Goal: Task Accomplishment & Management: Complete application form

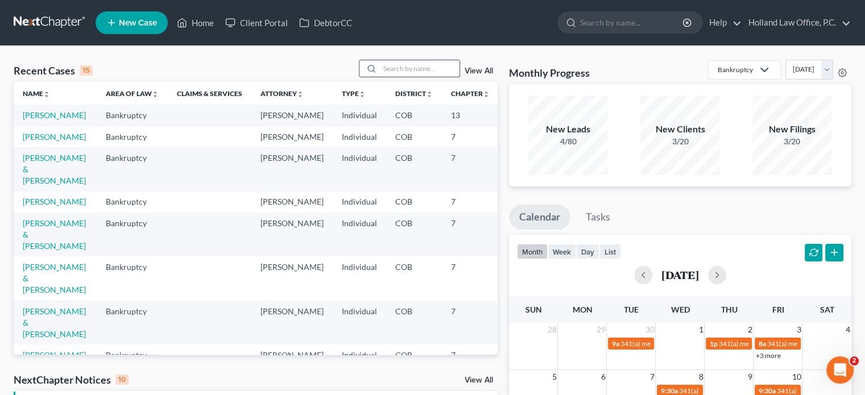
click at [383, 73] on input "search" at bounding box center [420, 68] width 80 height 16
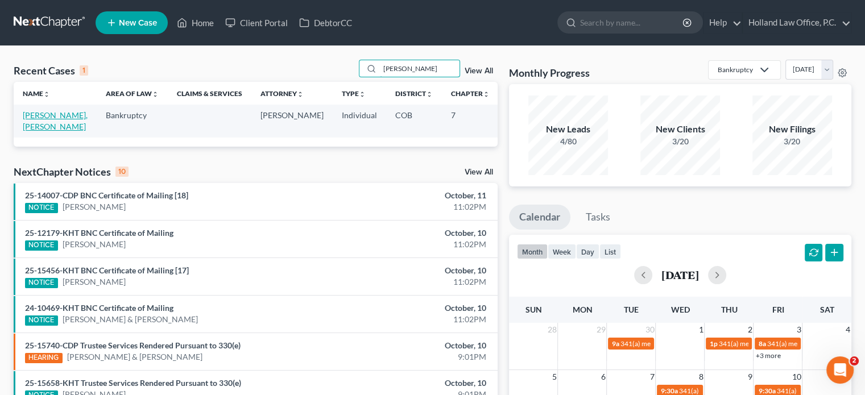
type input "[PERSON_NAME]"
click at [27, 117] on link "[PERSON_NAME], [PERSON_NAME]" at bounding box center [55, 120] width 65 height 21
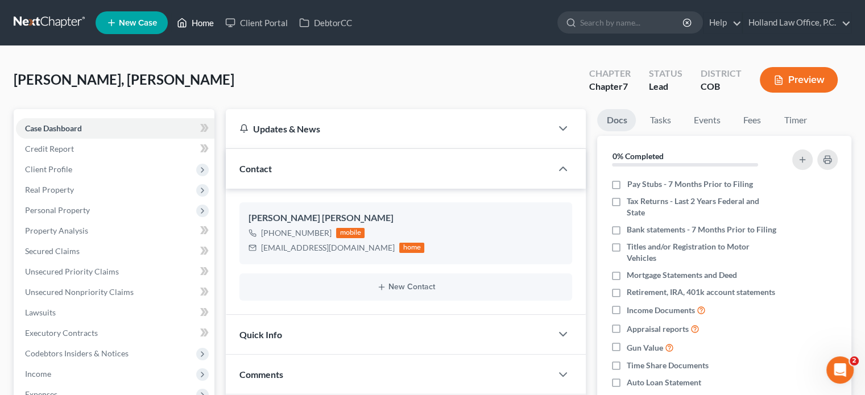
click at [193, 23] on link "Home" at bounding box center [195, 23] width 48 height 20
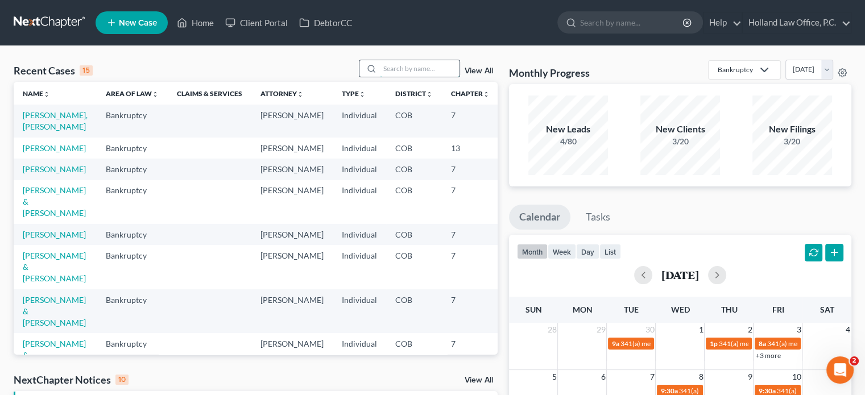
click at [405, 65] on input "search" at bounding box center [420, 68] width 80 height 16
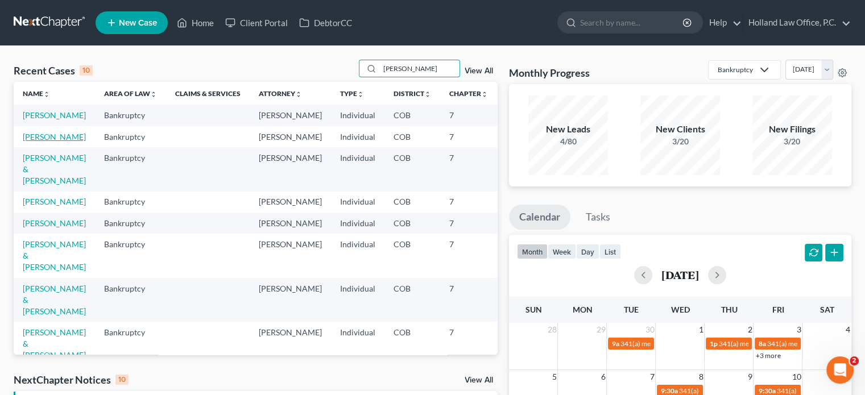
type input "[PERSON_NAME]"
click at [34, 142] on link "[PERSON_NAME]" at bounding box center [54, 137] width 63 height 10
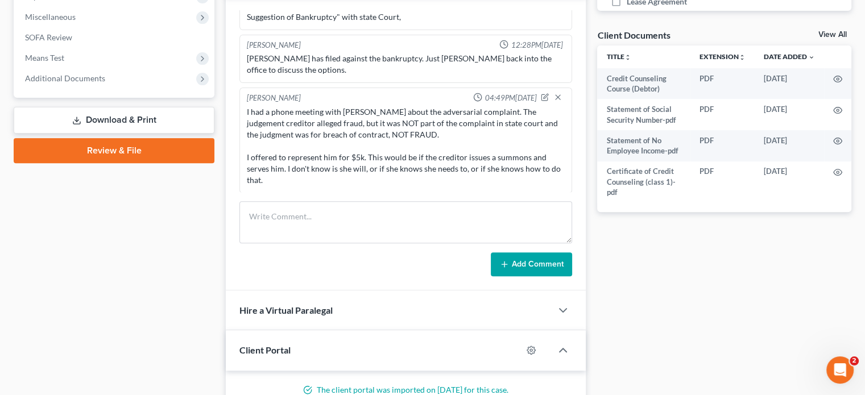
scroll to position [284, 0]
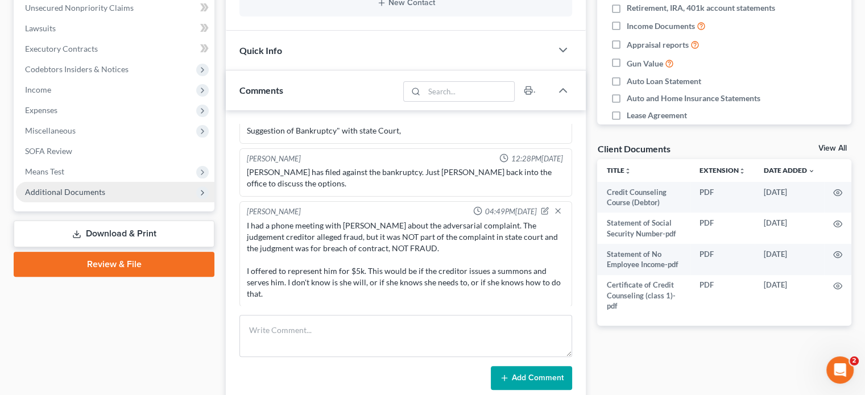
click at [75, 189] on span "Additional Documents" at bounding box center [65, 192] width 80 height 10
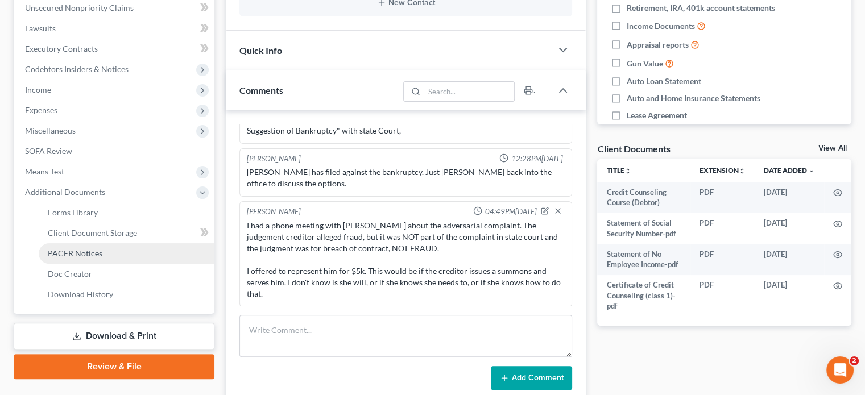
click at [73, 254] on span "PACER Notices" at bounding box center [75, 253] width 55 height 10
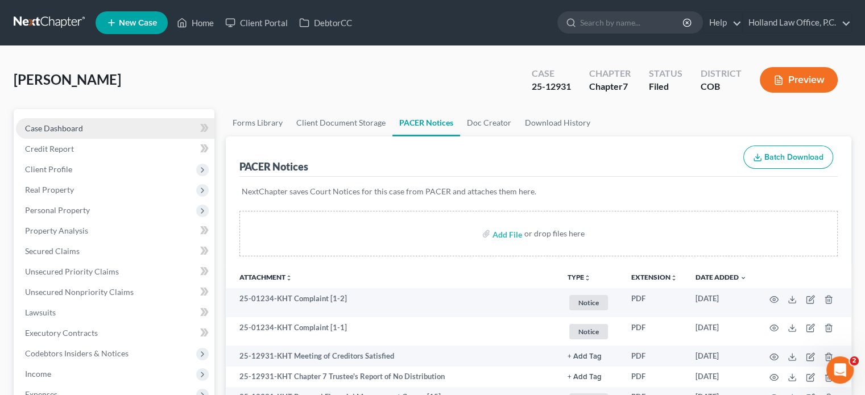
click at [72, 130] on span "Case Dashboard" at bounding box center [54, 128] width 58 height 10
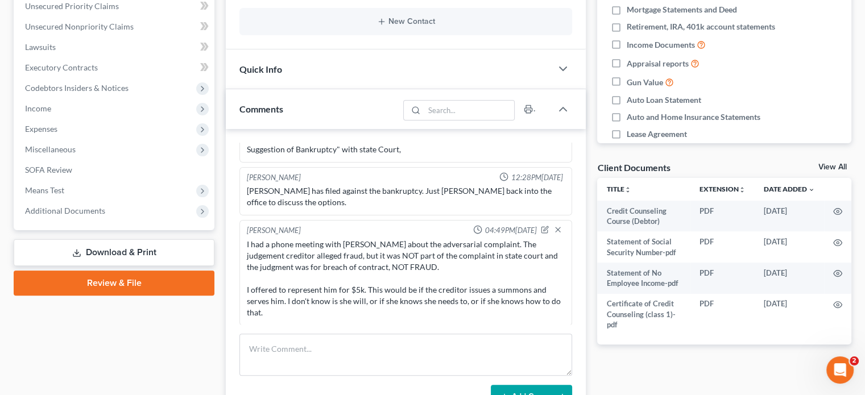
scroll to position [398, 0]
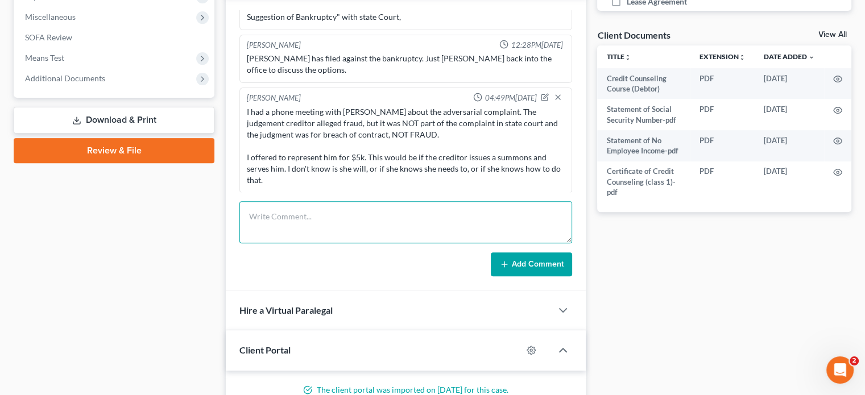
click at [268, 213] on textarea at bounding box center [405, 222] width 333 height 42
click at [404, 215] on textarea "No service of process yet. After [DATE] the AP case could be dismissed for lack…" at bounding box center [405, 222] width 333 height 42
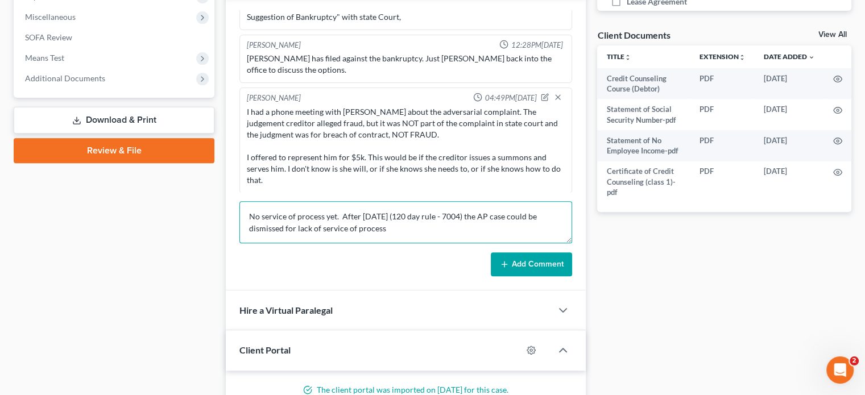
click at [386, 229] on textarea "No service of process yet. After [DATE] (120 day rule - 7004) the AP case could…" at bounding box center [405, 222] width 333 height 42
type textarea "No service of process yet. After [DATE] (120 day rule - 7004) the AP case could…"
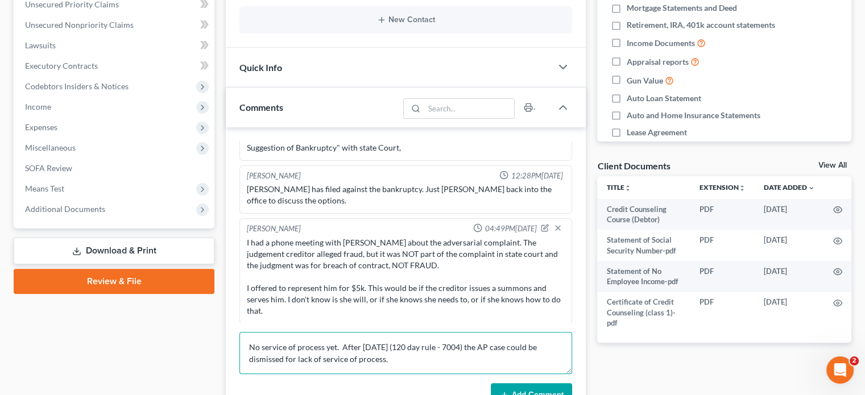
scroll to position [455, 0]
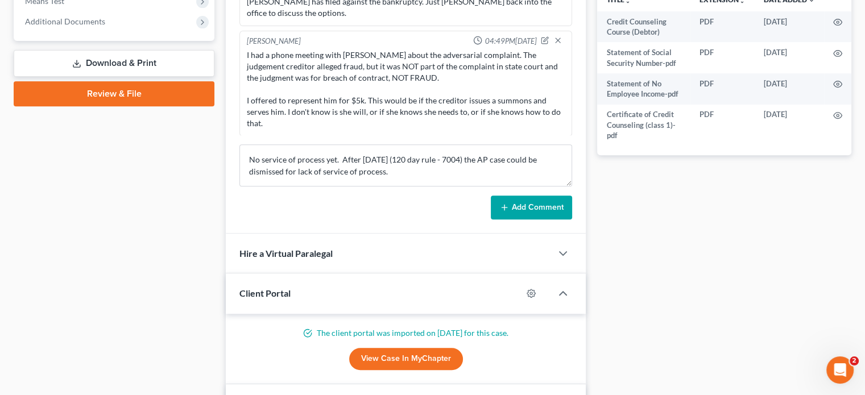
click at [546, 208] on button "Add Comment" at bounding box center [531, 208] width 81 height 24
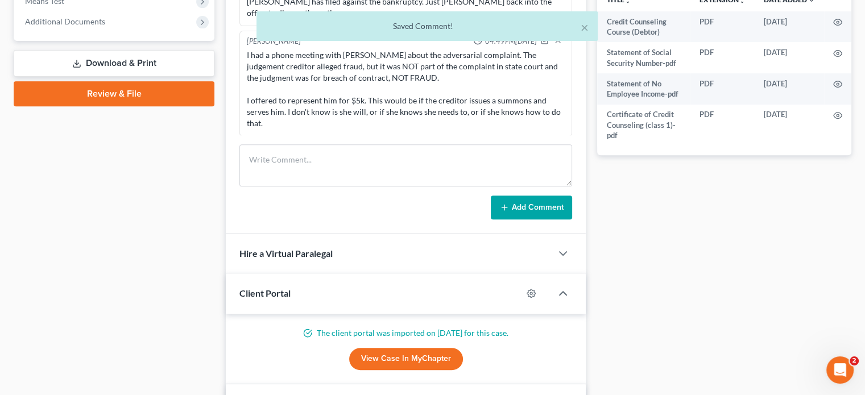
scroll to position [196, 0]
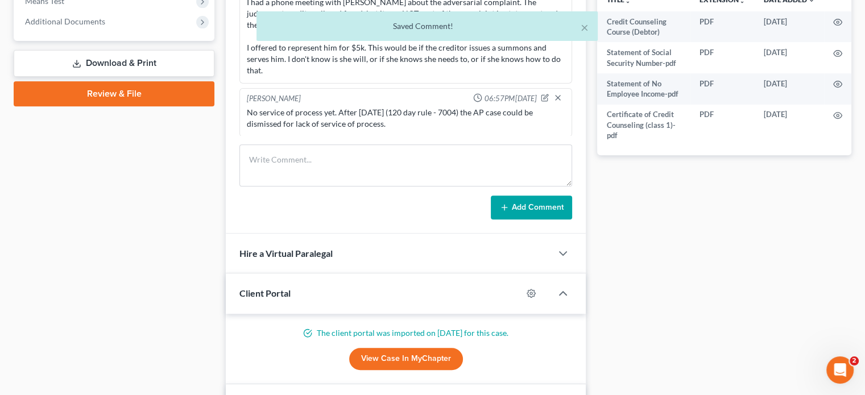
click at [106, 23] on div "× Saved Comment!" at bounding box center [426, 28] width 865 height 35
click at [201, 20] on div "× Saved Comment!" at bounding box center [426, 28] width 865 height 35
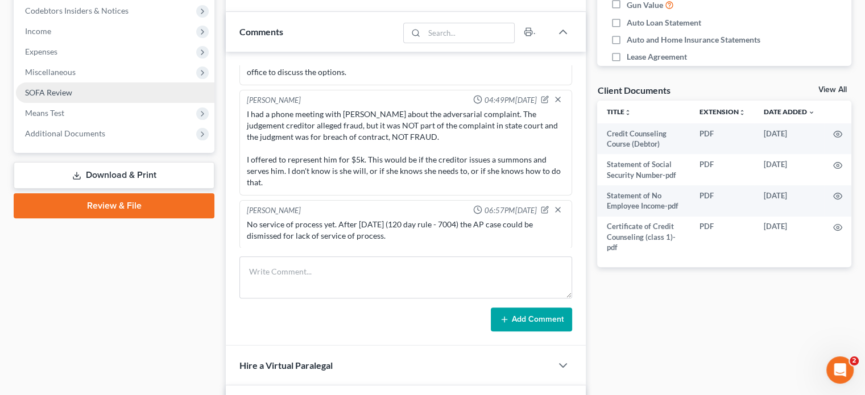
scroll to position [341, 0]
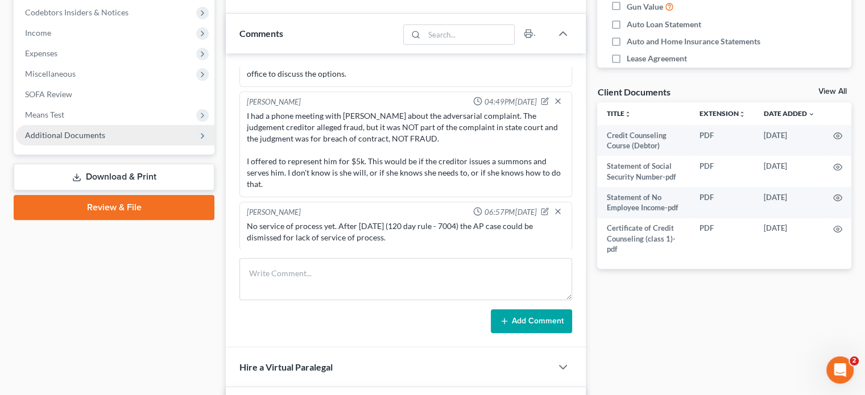
click at [201, 134] on icon at bounding box center [202, 135] width 9 height 9
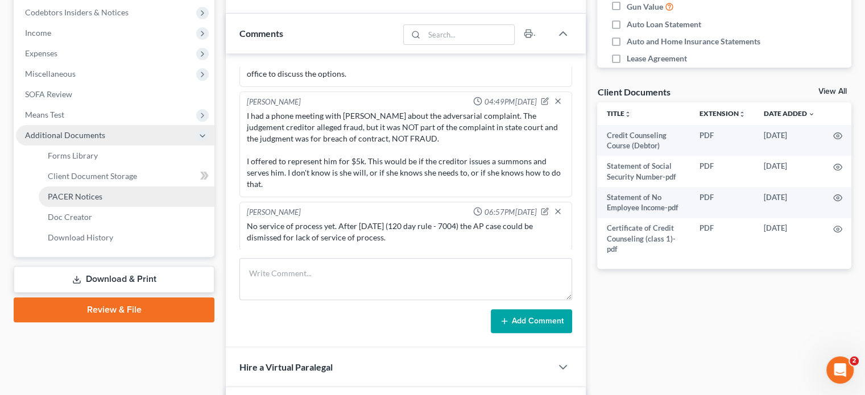
click at [96, 197] on span "PACER Notices" at bounding box center [75, 197] width 55 height 10
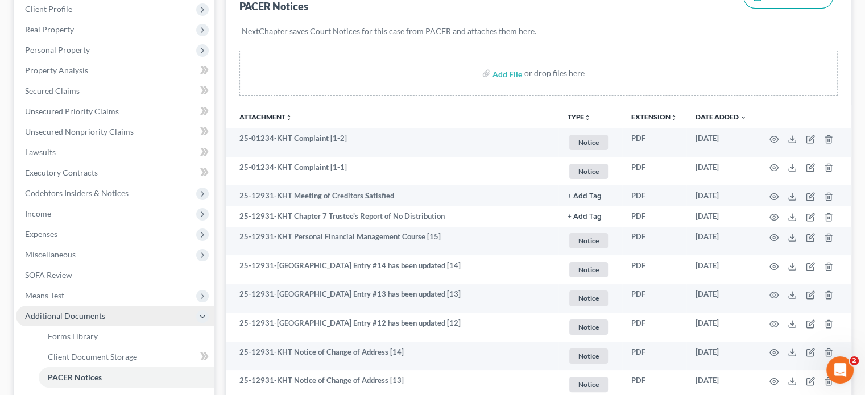
scroll to position [171, 0]
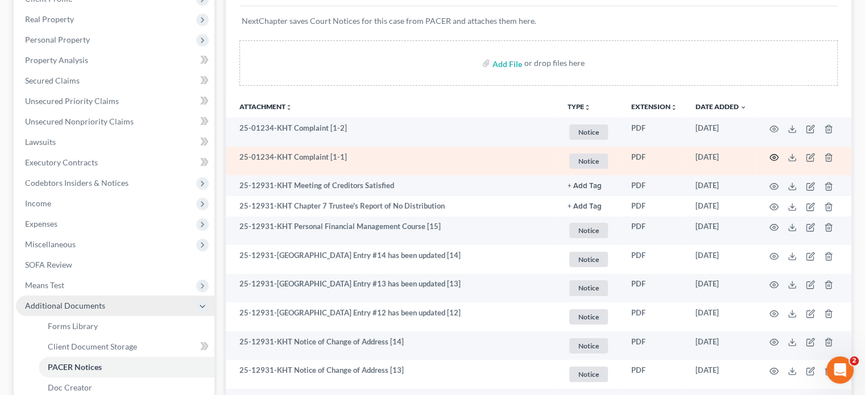
click at [770, 155] on icon "button" at bounding box center [773, 157] width 9 height 9
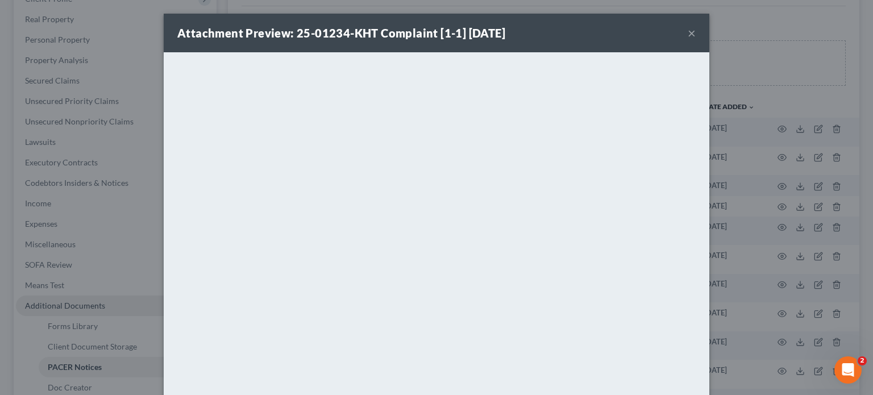
click at [688, 35] on button "×" at bounding box center [692, 33] width 8 height 14
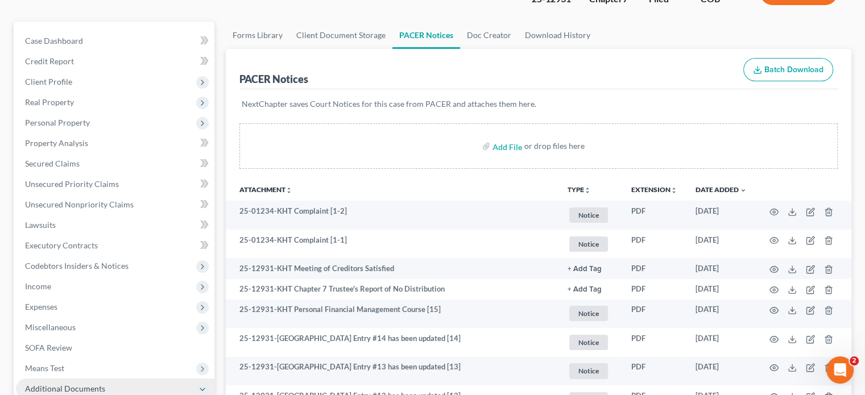
scroll to position [0, 0]
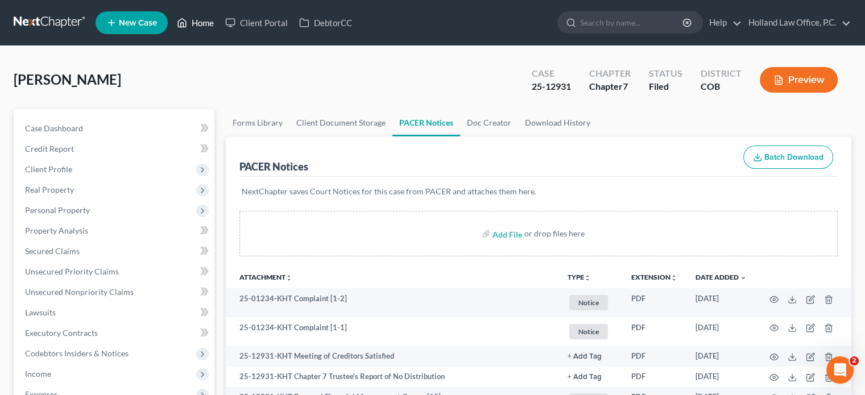
click at [201, 24] on link "Home" at bounding box center [195, 23] width 48 height 20
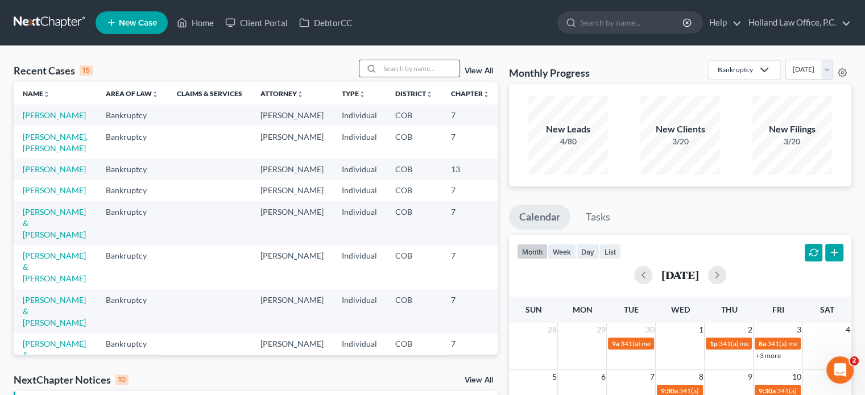
click at [388, 70] on input "search" at bounding box center [420, 68] width 80 height 16
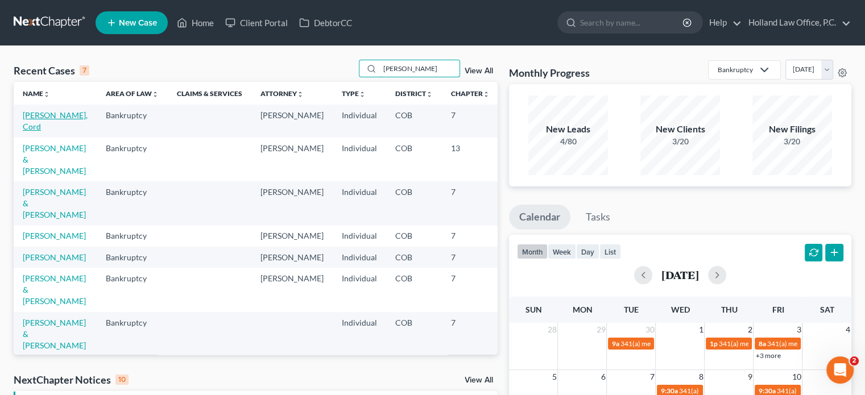
type input "[PERSON_NAME]"
click at [35, 119] on link "[PERSON_NAME], Cord" at bounding box center [55, 120] width 65 height 21
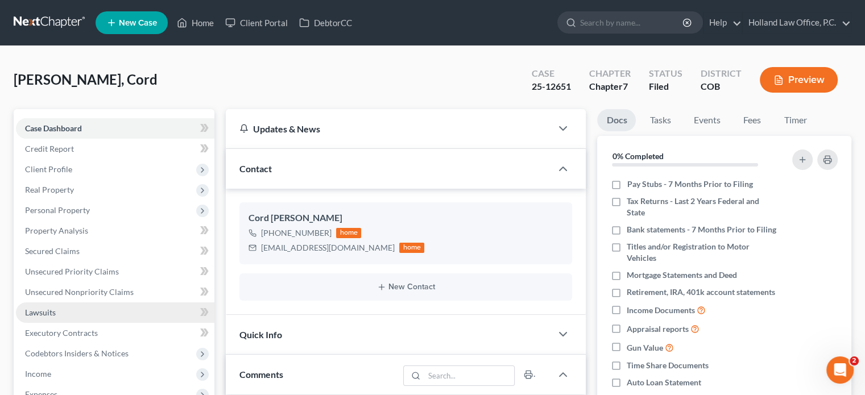
scroll to position [363, 0]
click at [201, 24] on link "Home" at bounding box center [195, 23] width 48 height 20
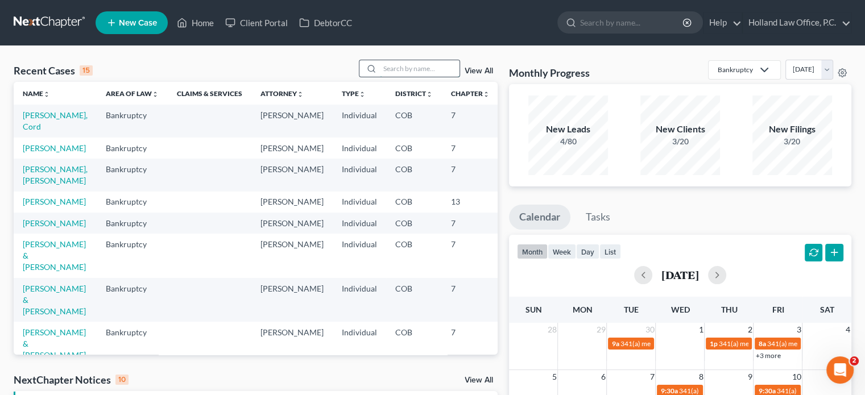
click at [391, 69] on input "search" at bounding box center [420, 68] width 80 height 16
click at [45, 182] on link "[PERSON_NAME], [PERSON_NAME]" at bounding box center [55, 174] width 65 height 21
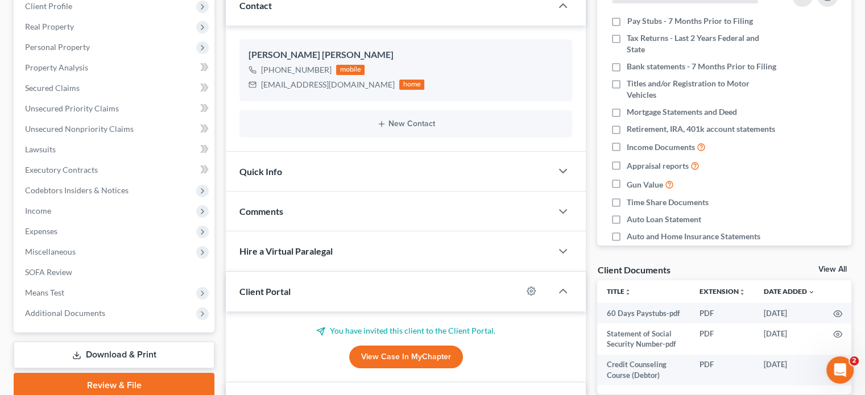
scroll to position [227, 0]
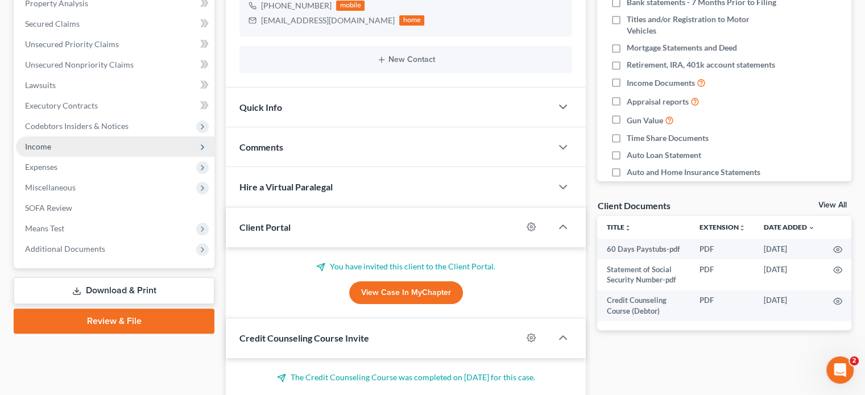
click at [45, 151] on span "Income" at bounding box center [115, 146] width 198 height 20
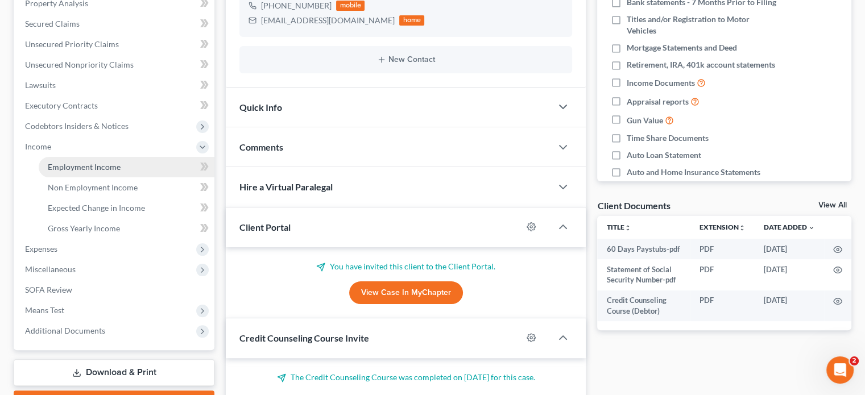
click at [71, 163] on span "Employment Income" at bounding box center [84, 167] width 73 height 10
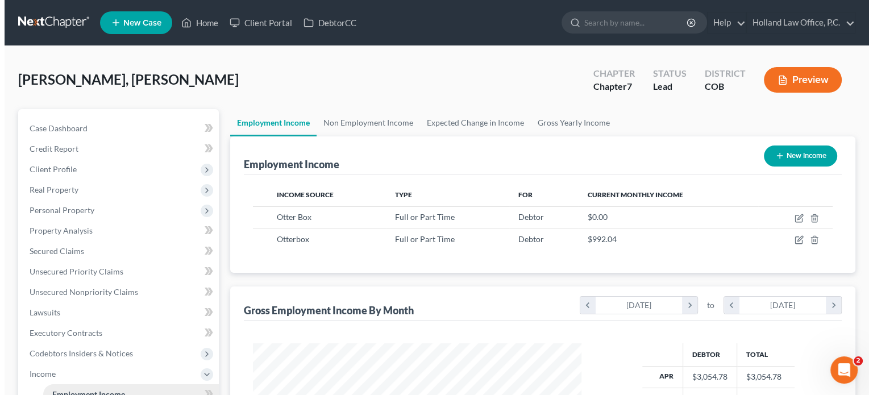
scroll to position [202, 351]
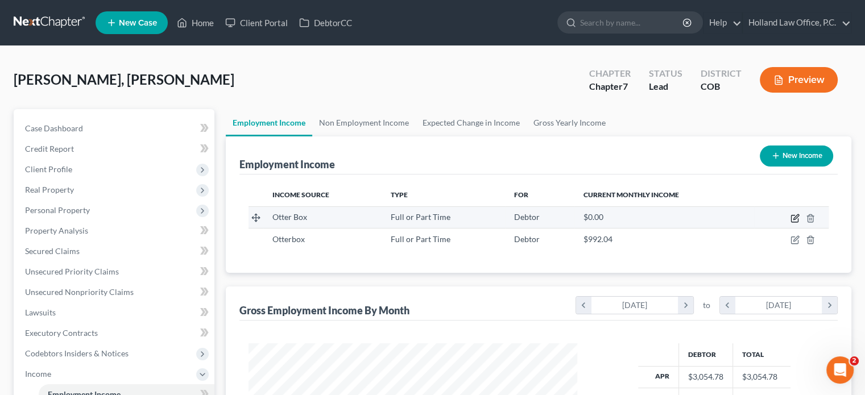
click at [797, 215] on icon "button" at bounding box center [794, 218] width 9 height 9
select select "0"
select select "5"
select select "2"
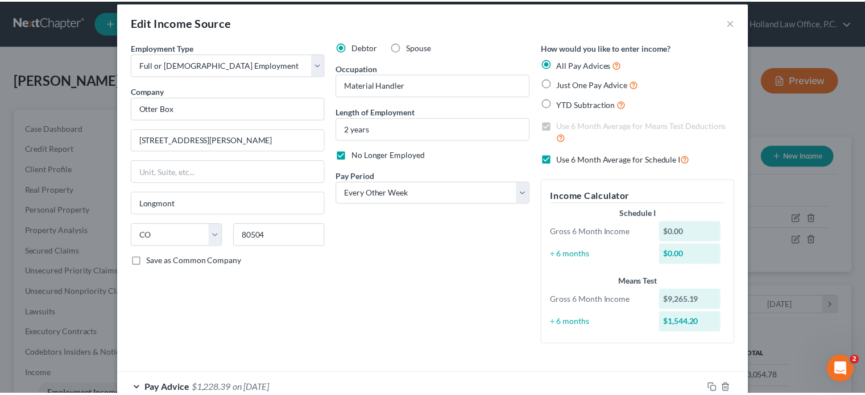
scroll to position [0, 0]
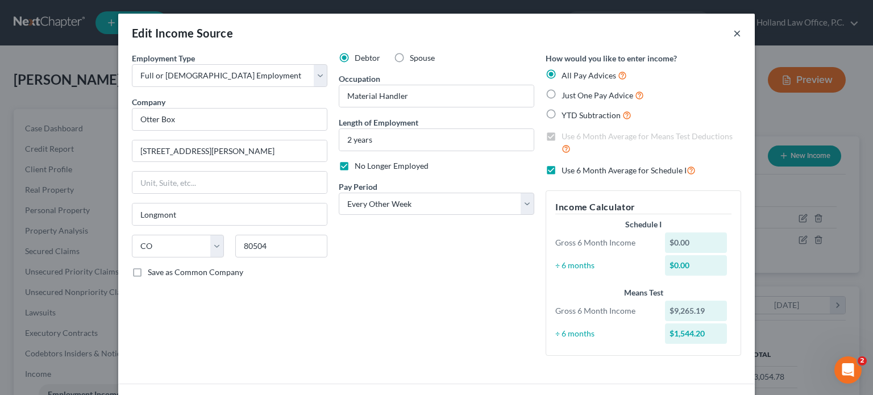
click at [733, 36] on button "×" at bounding box center [737, 33] width 8 height 14
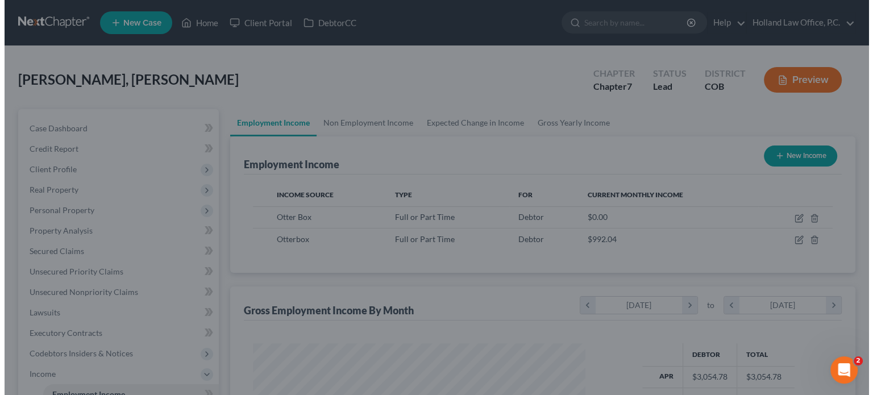
scroll to position [568274, 568125]
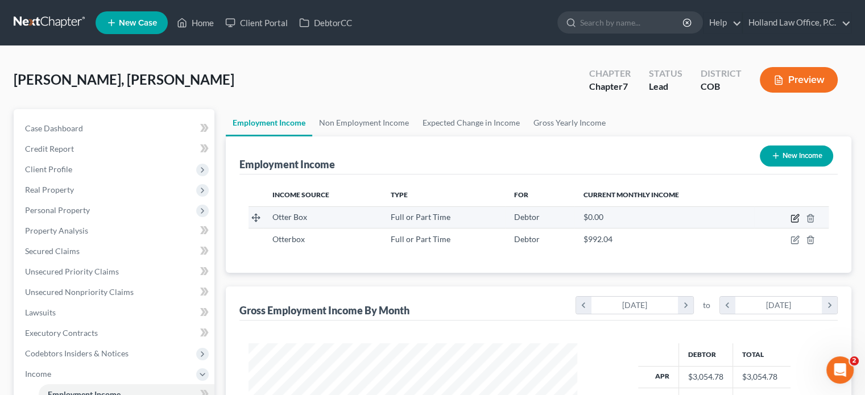
click at [791, 218] on icon "button" at bounding box center [794, 218] width 9 height 9
select select "0"
select select "5"
select select "2"
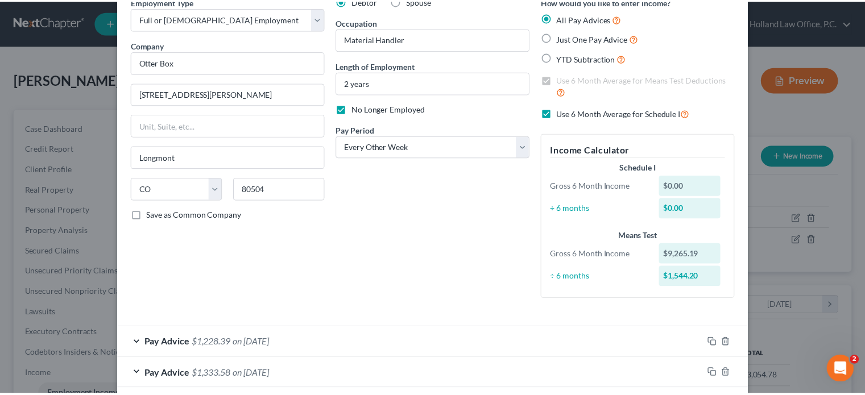
scroll to position [0, 0]
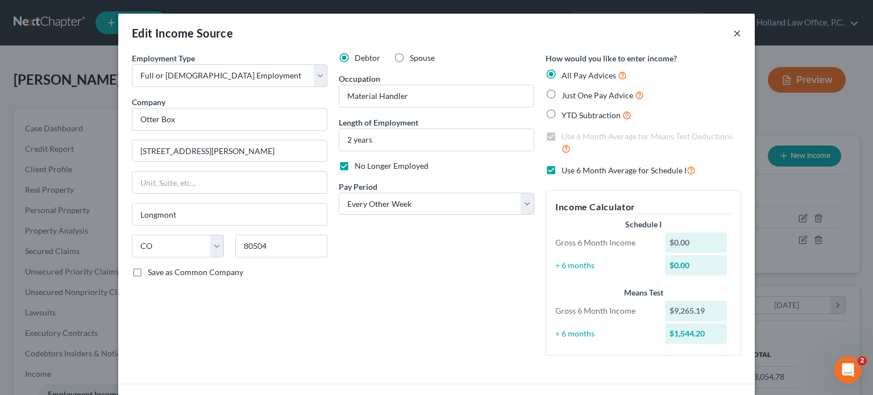
click at [734, 32] on button "×" at bounding box center [737, 33] width 8 height 14
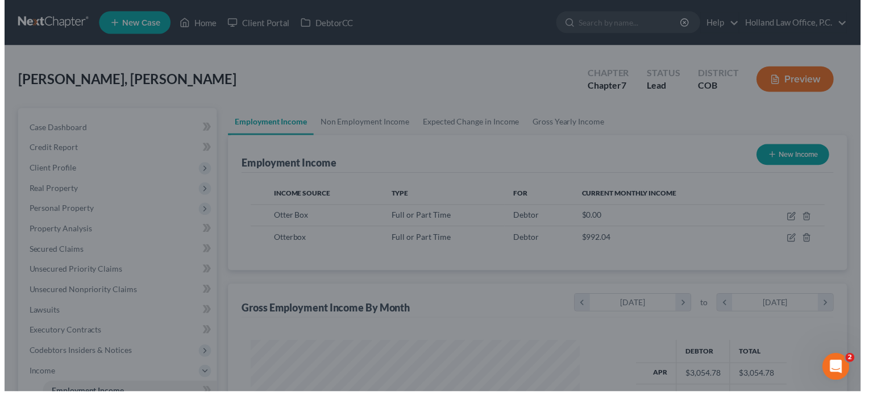
scroll to position [568274, 568125]
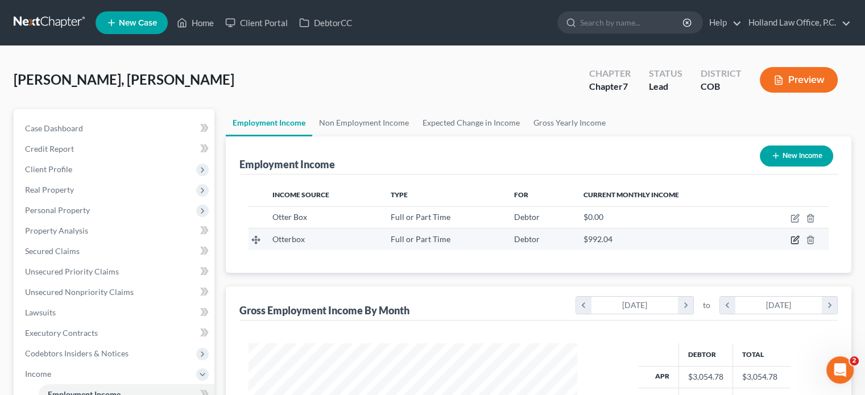
click at [796, 235] on icon "button" at bounding box center [794, 239] width 9 height 9
select select "0"
select select "5"
select select "3"
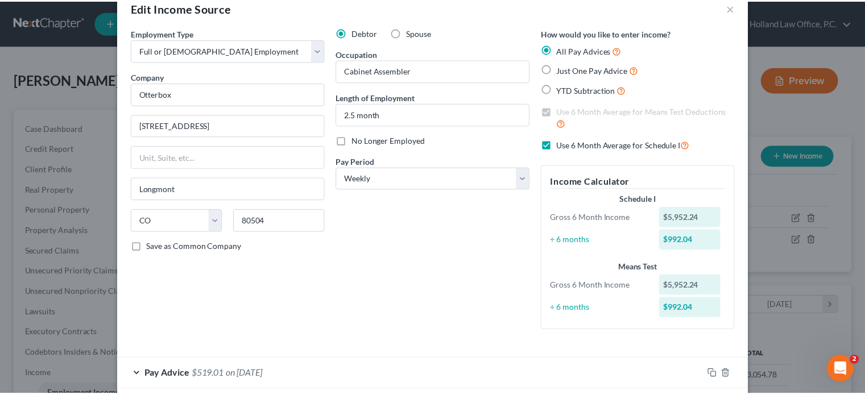
scroll to position [0, 0]
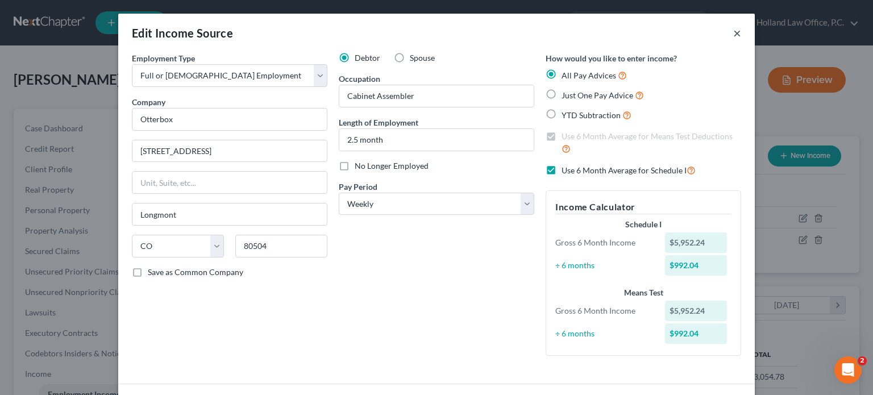
click at [733, 33] on button "×" at bounding box center [737, 33] width 8 height 14
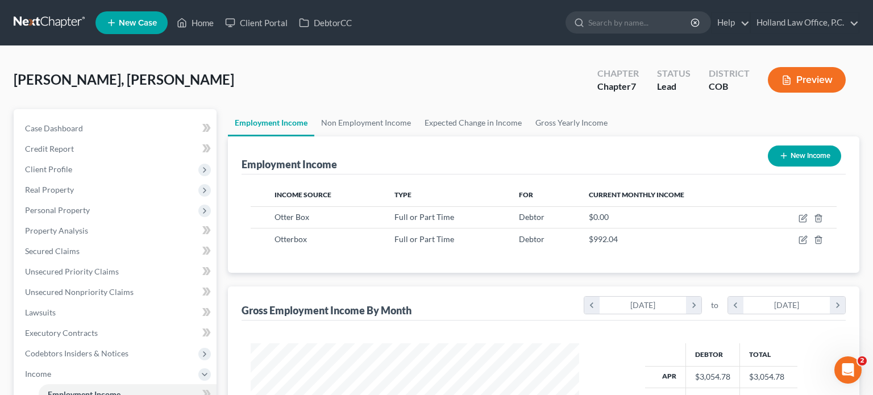
scroll to position [568274, 568125]
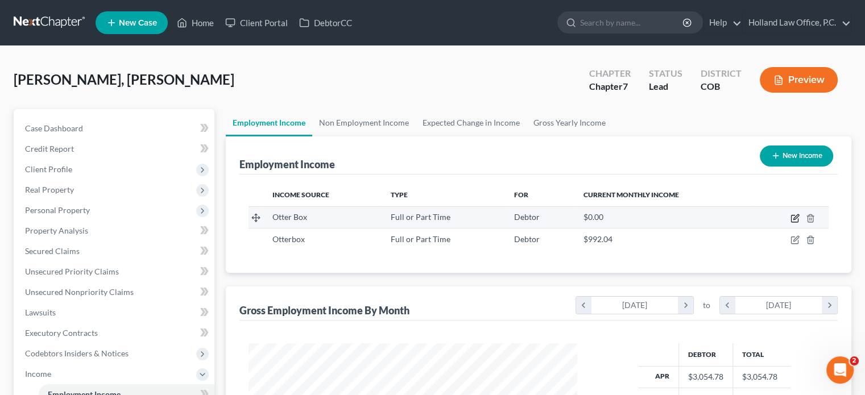
click at [796, 218] on icon "button" at bounding box center [794, 218] width 9 height 9
select select "0"
select select "5"
select select "2"
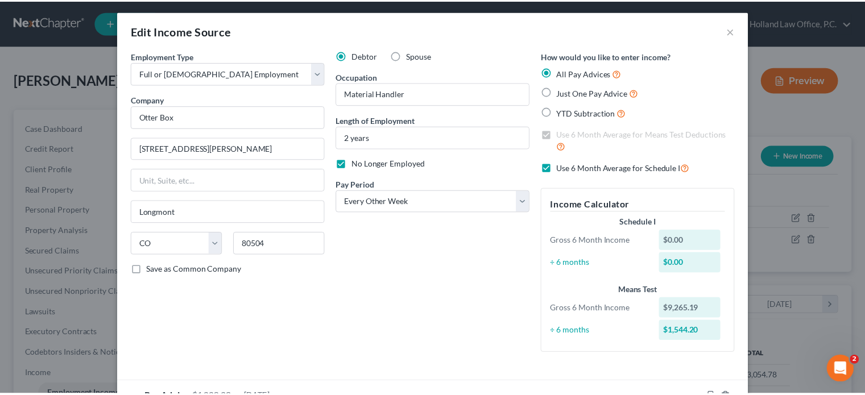
scroll to position [0, 0]
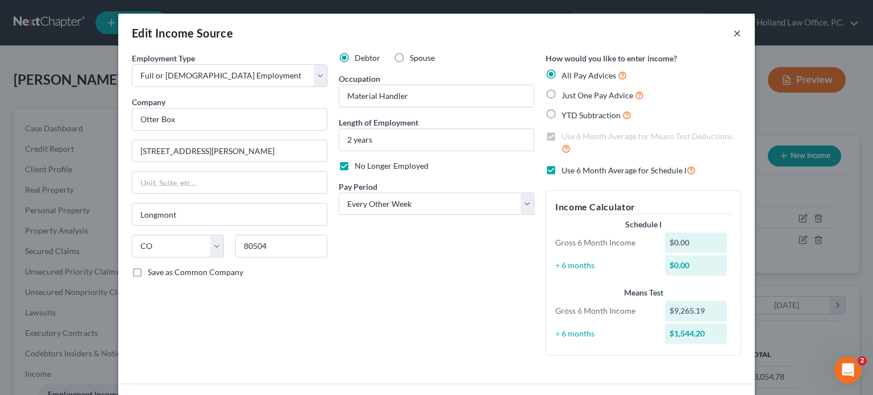
click at [733, 36] on button "×" at bounding box center [737, 33] width 8 height 14
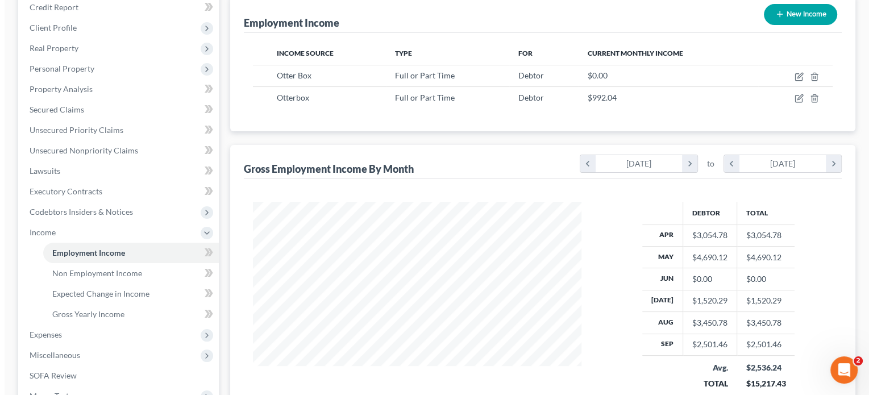
scroll to position [114, 0]
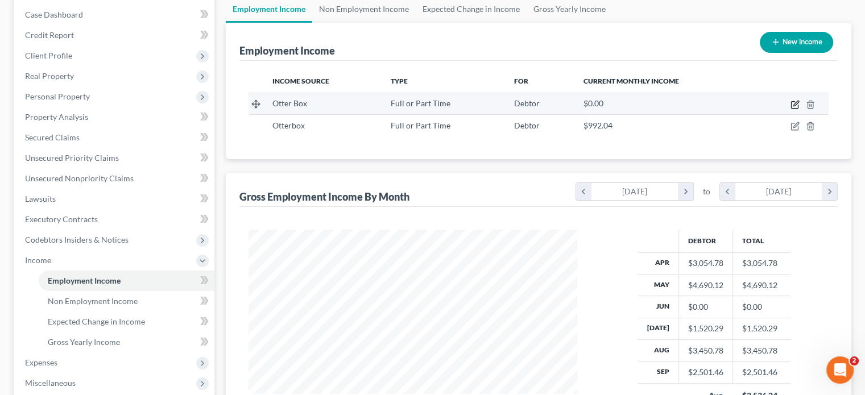
click at [796, 104] on icon "button" at bounding box center [794, 104] width 9 height 9
select select "0"
select select "5"
select select "2"
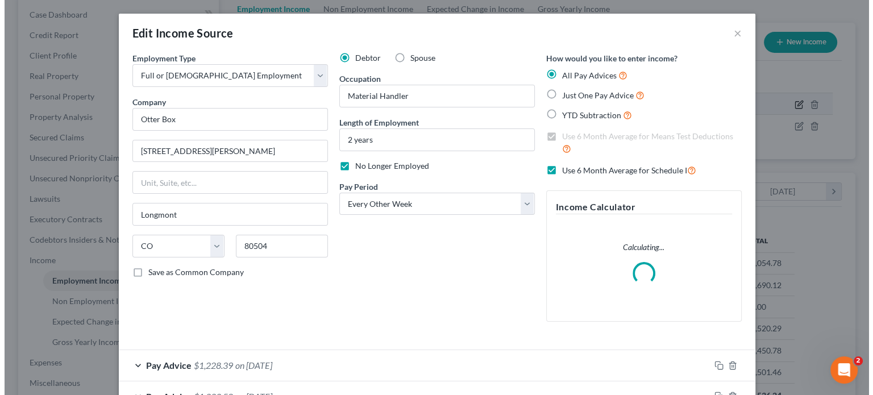
scroll to position [202, 355]
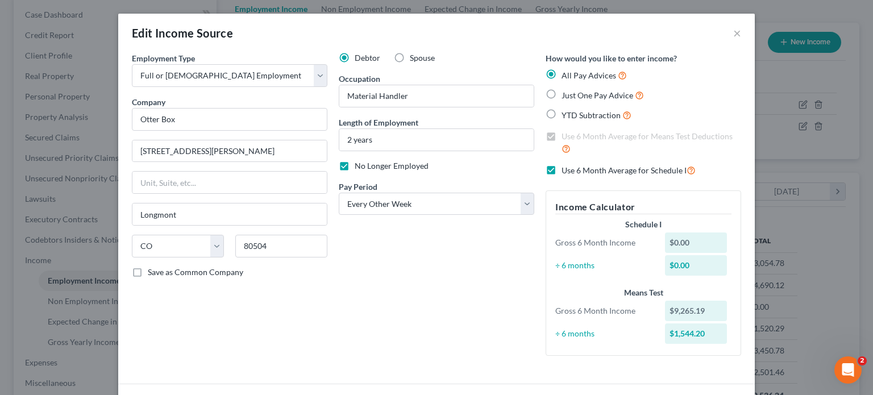
click at [355, 166] on label "No Longer Employed" at bounding box center [392, 165] width 74 height 11
click at [359, 166] on input "No Longer Employed" at bounding box center [362, 163] width 7 height 7
checkbox input "false"
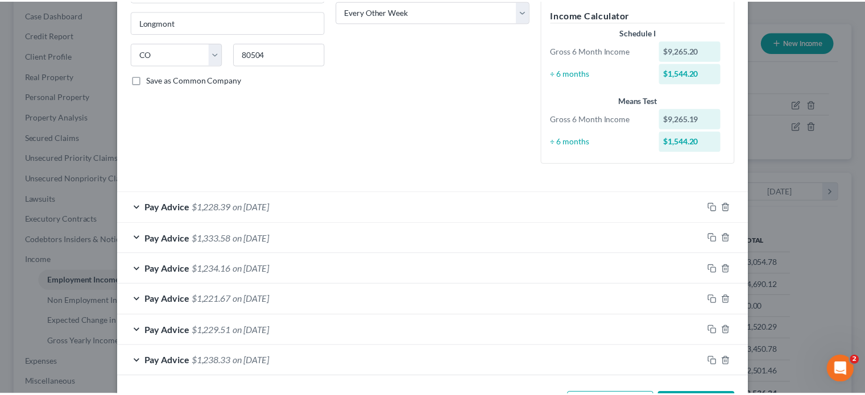
scroll to position [235, 0]
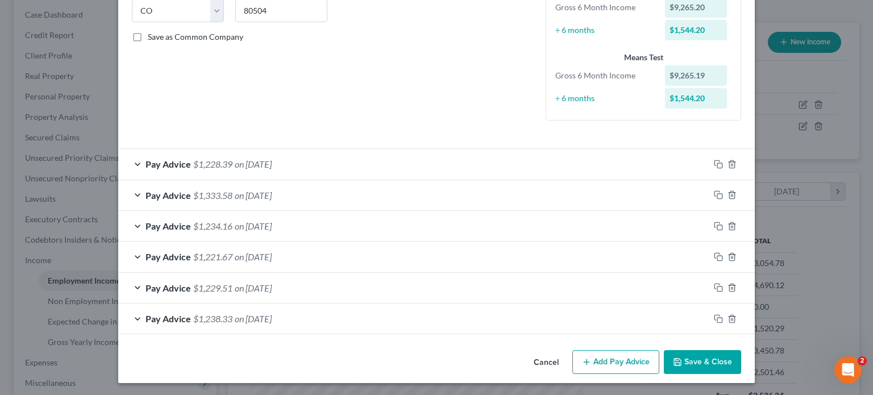
click at [713, 361] on button "Save & Close" at bounding box center [702, 362] width 77 height 24
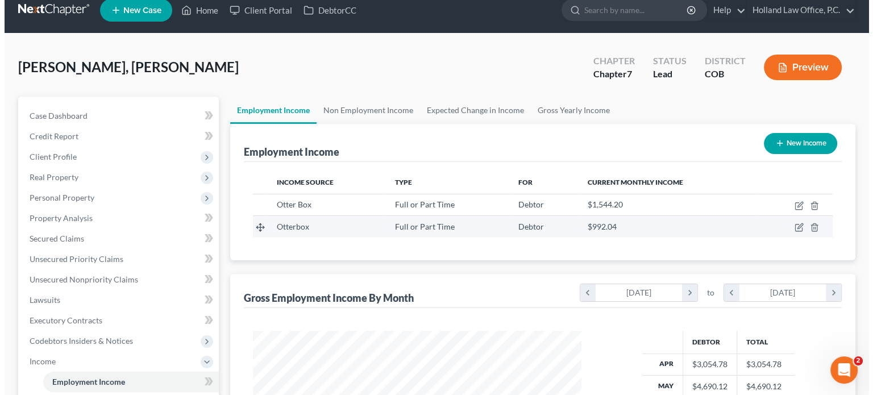
scroll to position [0, 0]
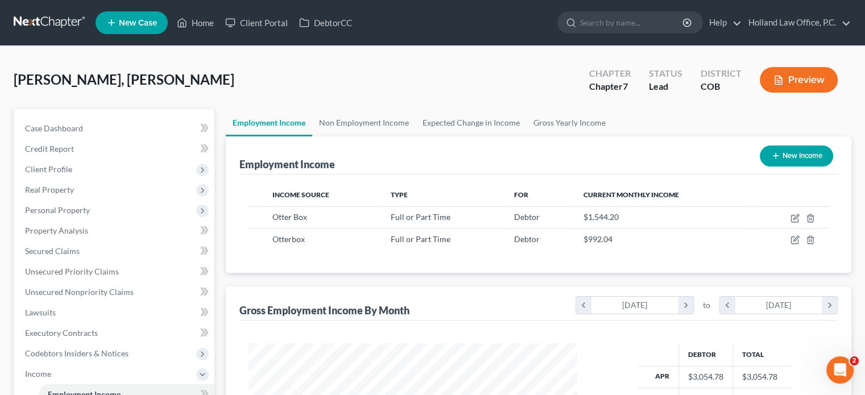
click at [793, 88] on button "Preview" at bounding box center [798, 80] width 78 height 26
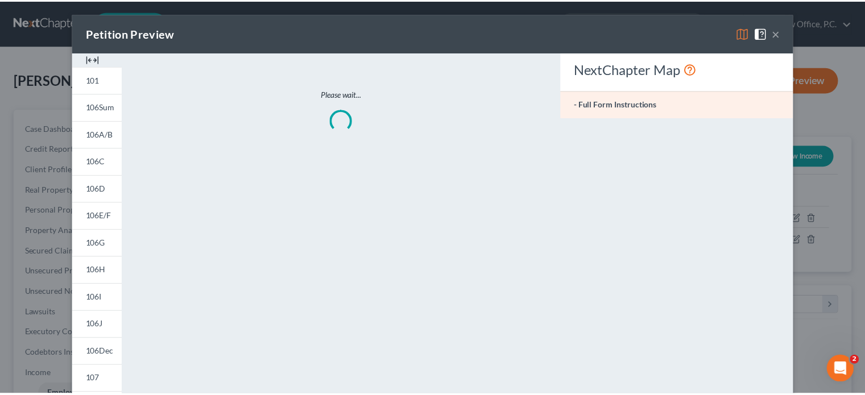
scroll to position [202, 355]
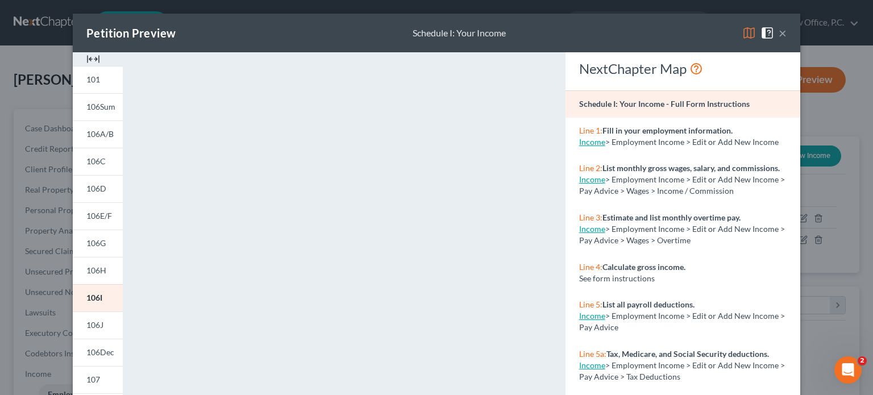
click at [781, 35] on button "×" at bounding box center [783, 33] width 8 height 14
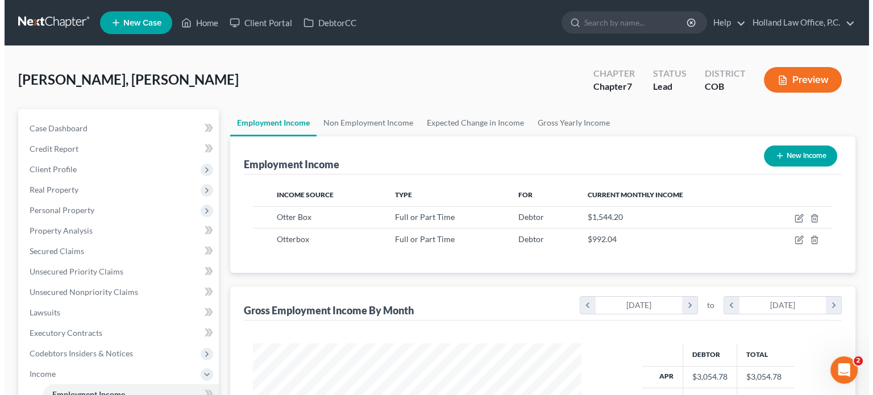
scroll to position [568274, 568125]
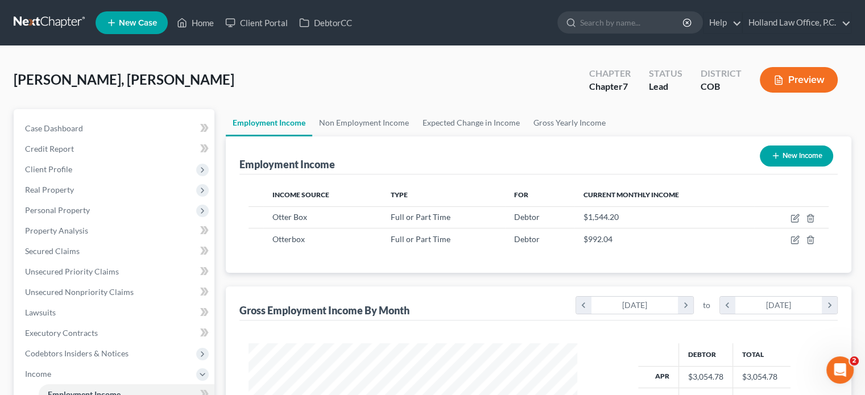
click at [798, 84] on button "Preview" at bounding box center [798, 80] width 78 height 26
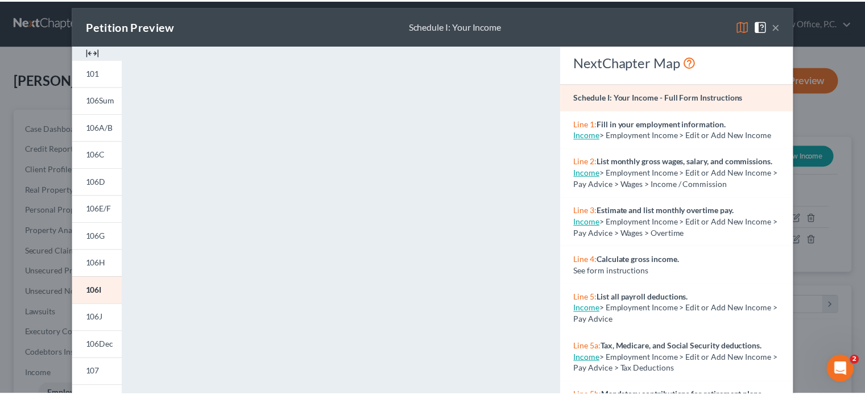
scroll to position [0, 0]
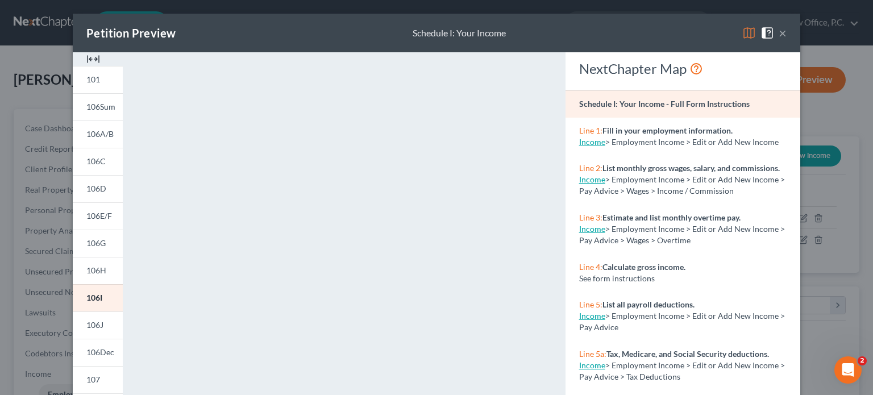
click at [779, 35] on button "×" at bounding box center [783, 33] width 8 height 14
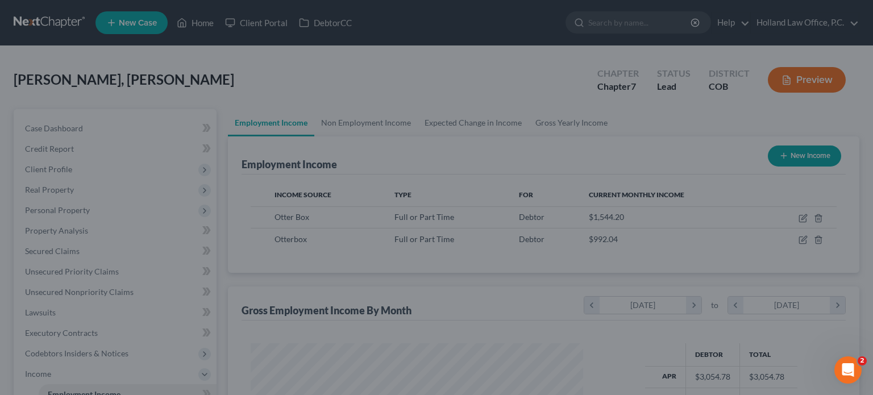
scroll to position [568274, 568125]
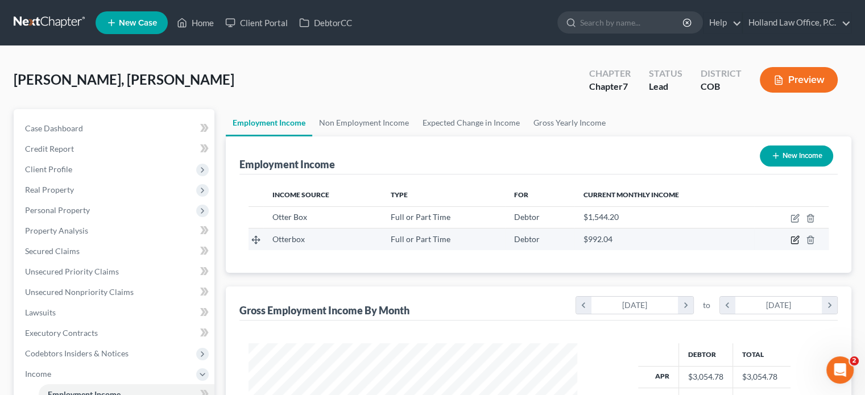
click at [795, 241] on icon "button" at bounding box center [794, 239] width 9 height 9
select select "0"
select select "5"
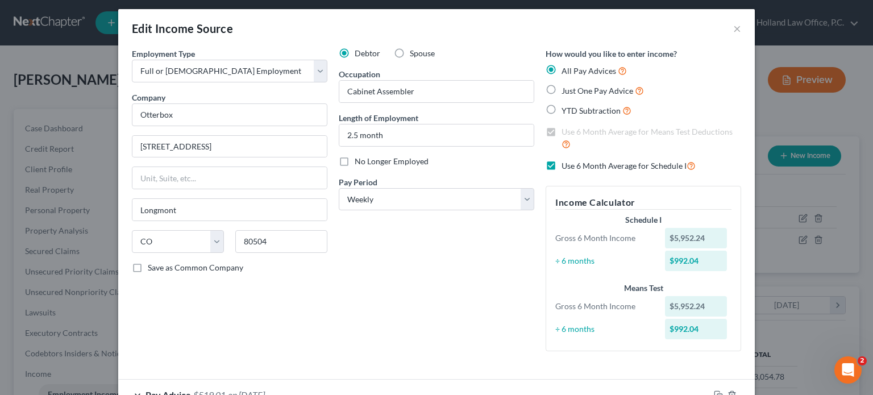
scroll to position [0, 0]
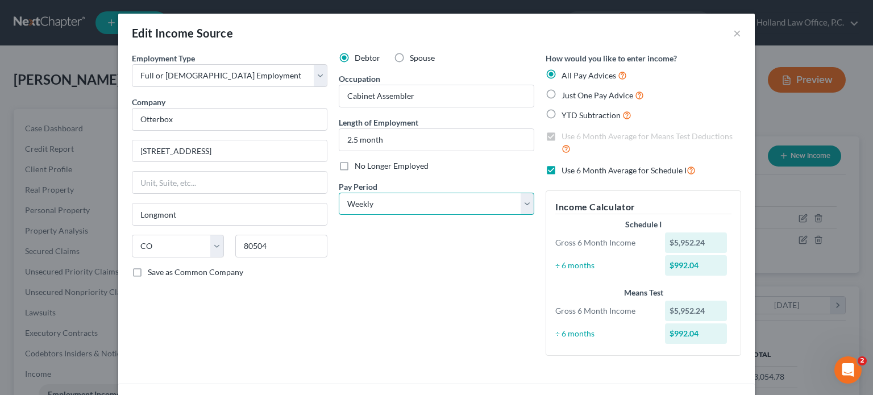
click at [528, 208] on select "Select Monthly Twice Monthly Every Other Week Weekly" at bounding box center [437, 204] width 196 height 23
select select "0"
click at [339, 193] on select "Select Monthly Twice Monthly Every Other Week Weekly" at bounding box center [437, 204] width 196 height 23
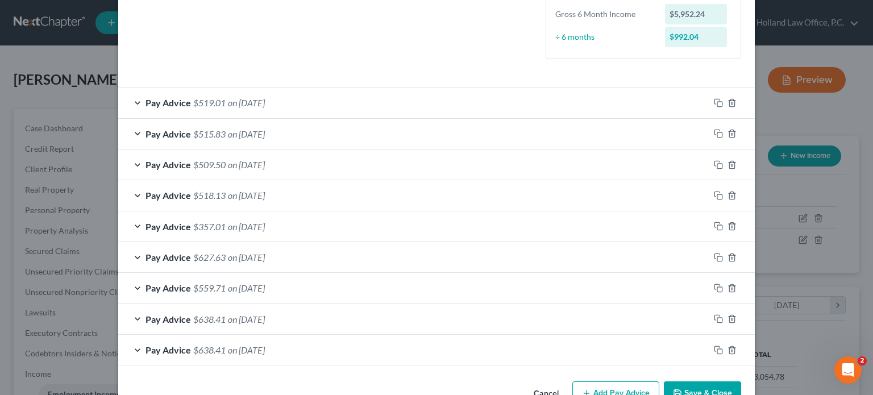
scroll to position [327, 0]
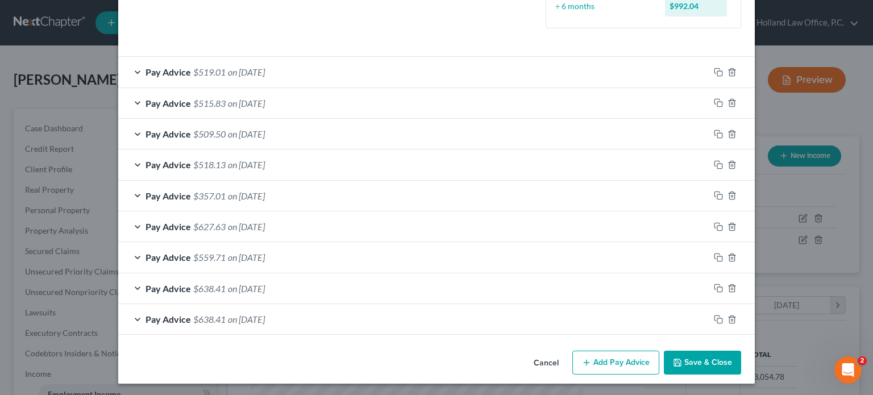
click at [600, 368] on button "Add Pay Advice" at bounding box center [615, 363] width 87 height 24
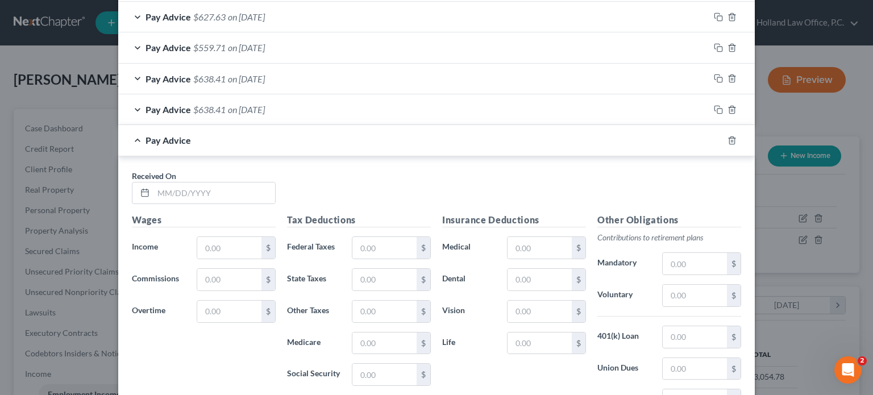
scroll to position [555, 0]
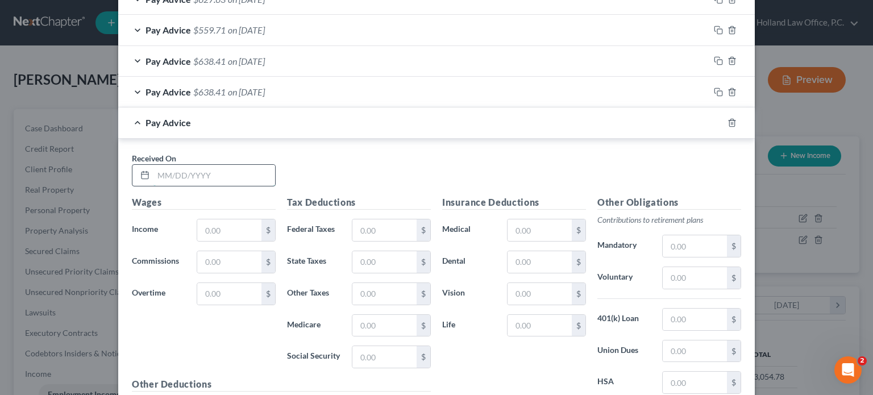
click at [153, 171] on input "text" at bounding box center [214, 176] width 122 height 22
type input "[DATE]"
click at [205, 227] on input "text" at bounding box center [229, 230] width 64 height 22
type input "2,536.24"
click at [387, 233] on input "text" at bounding box center [384, 230] width 64 height 22
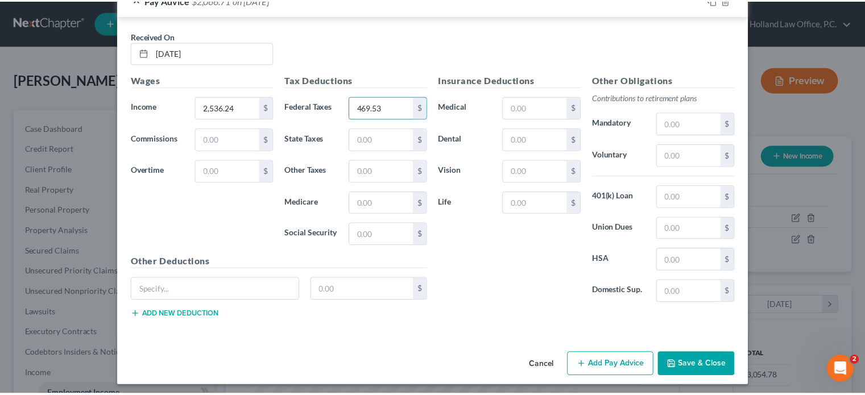
scroll to position [678, 0]
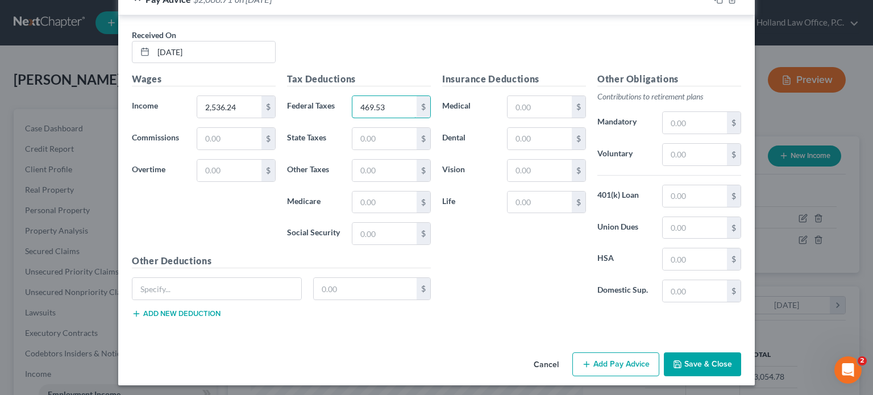
type input "469.53"
click at [694, 360] on button "Save & Close" at bounding box center [702, 364] width 77 height 24
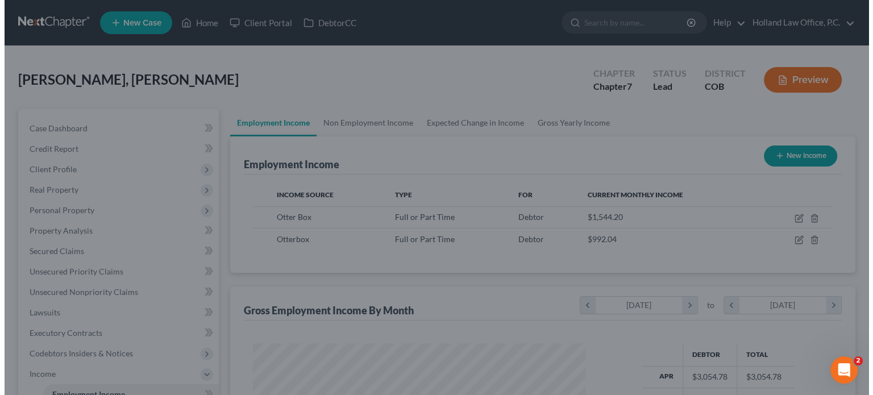
scroll to position [568274, 568125]
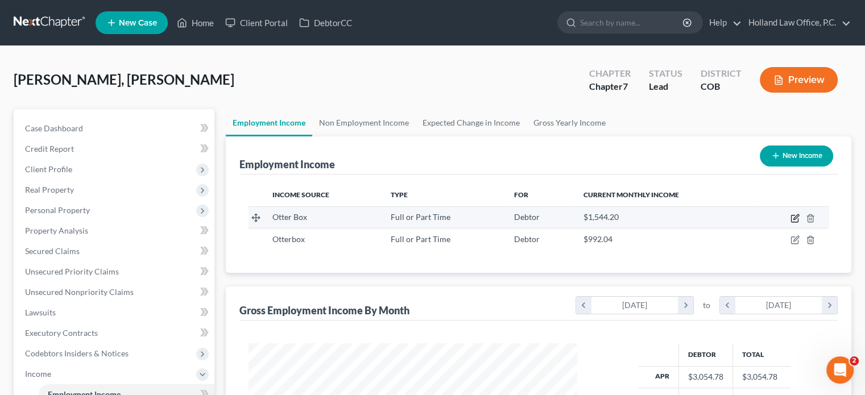
click at [794, 220] on icon "button" at bounding box center [794, 218] width 9 height 9
select select "0"
select select "5"
select select "2"
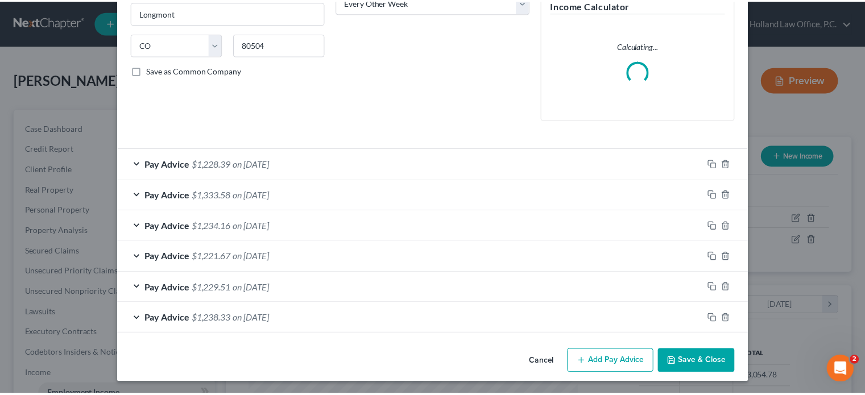
scroll to position [0, 0]
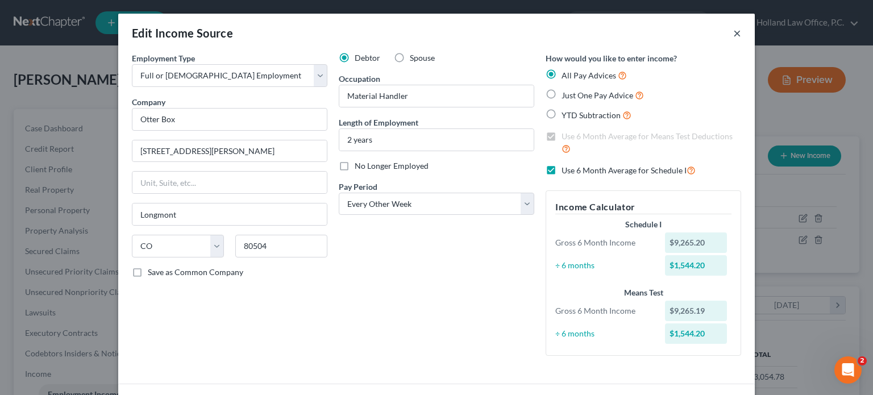
click at [733, 35] on button "×" at bounding box center [737, 33] width 8 height 14
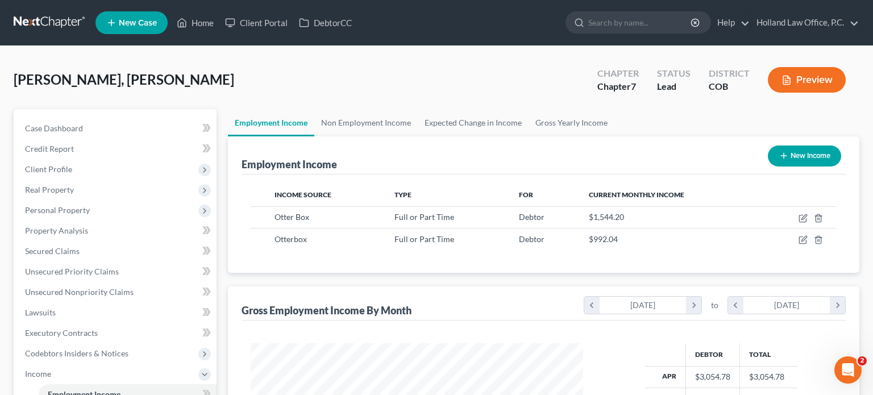
scroll to position [568274, 568125]
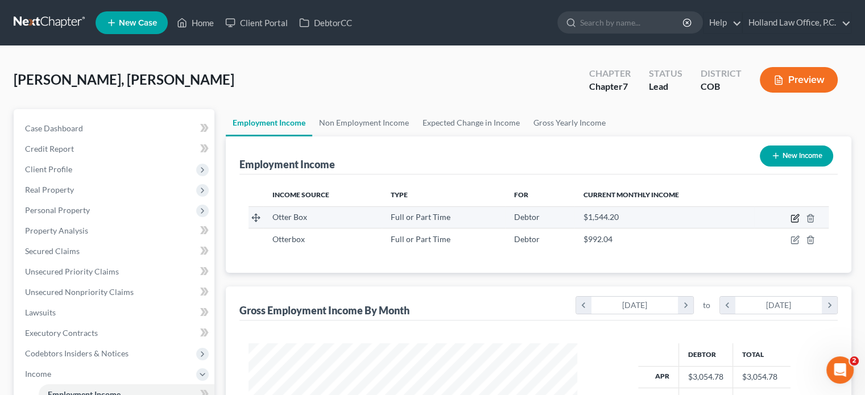
click at [796, 215] on icon "button" at bounding box center [794, 218] width 9 height 9
select select "0"
select select "5"
select select "2"
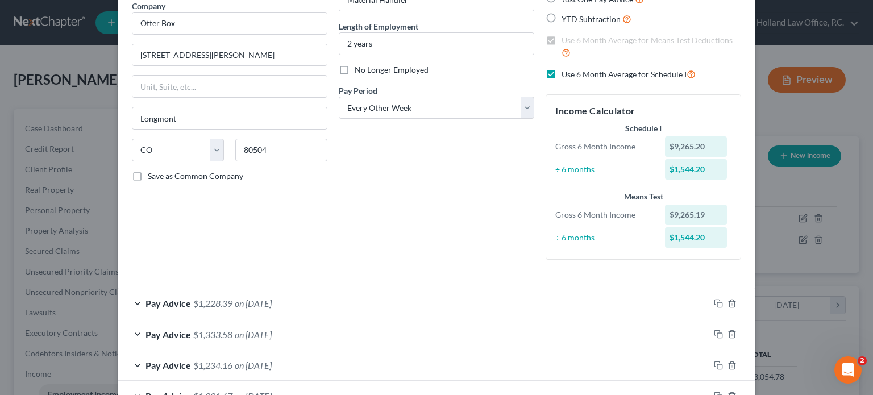
scroll to position [65, 0]
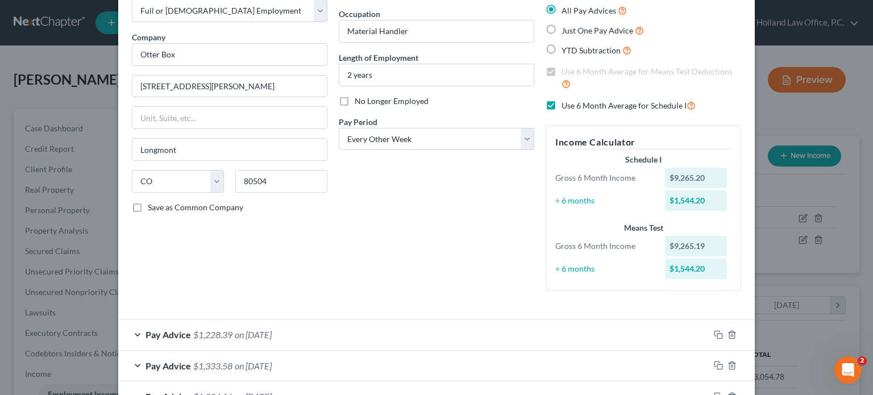
click at [355, 102] on label "No Longer Employed" at bounding box center [392, 101] width 74 height 11
click at [359, 102] on input "No Longer Employed" at bounding box center [362, 99] width 7 height 7
checkbox input "true"
click at [562, 106] on label "Use 6 Month Average for Schedule I" at bounding box center [629, 105] width 134 height 13
click at [566, 106] on input "Use 6 Month Average for Schedule I" at bounding box center [569, 102] width 7 height 7
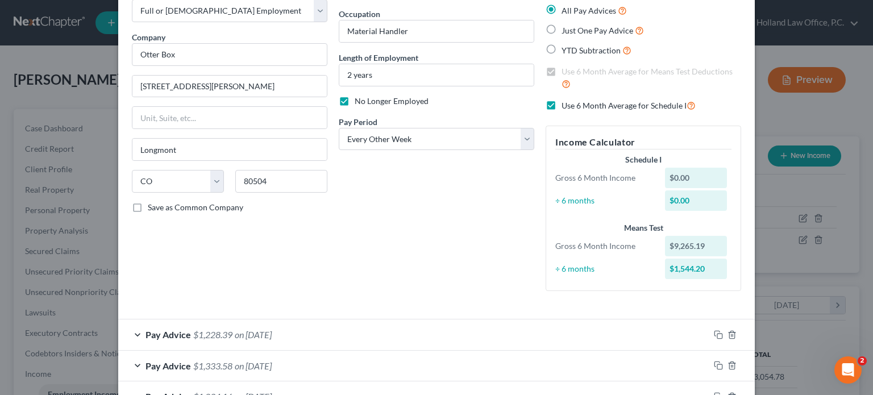
checkbox input "false"
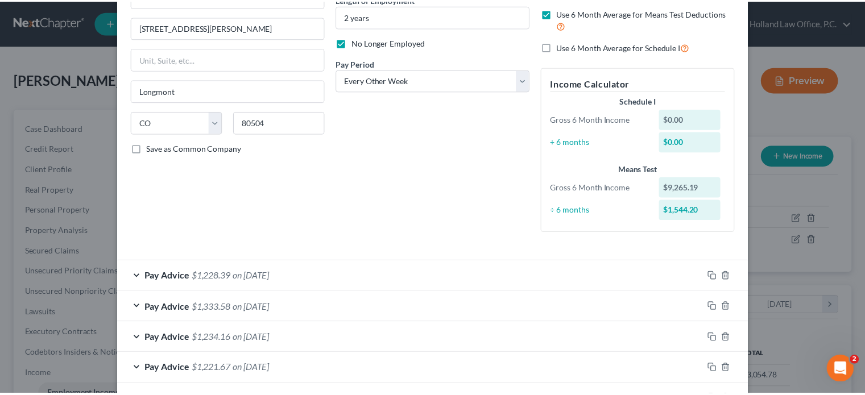
scroll to position [235, 0]
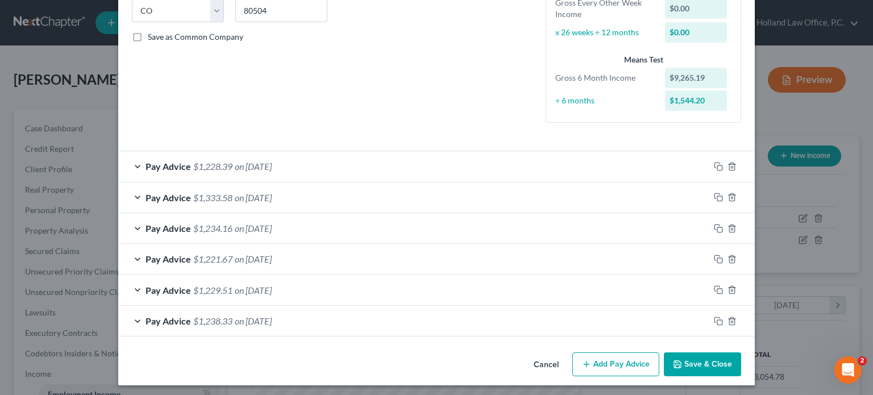
click at [694, 363] on button "Save & Close" at bounding box center [702, 364] width 77 height 24
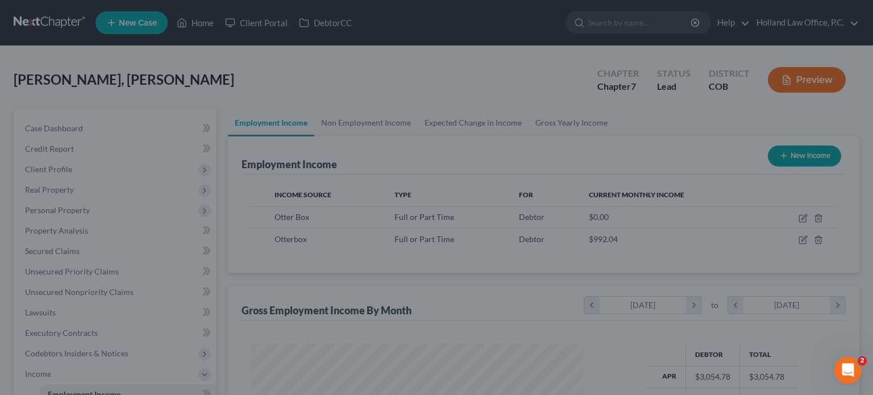
scroll to position [568274, 568125]
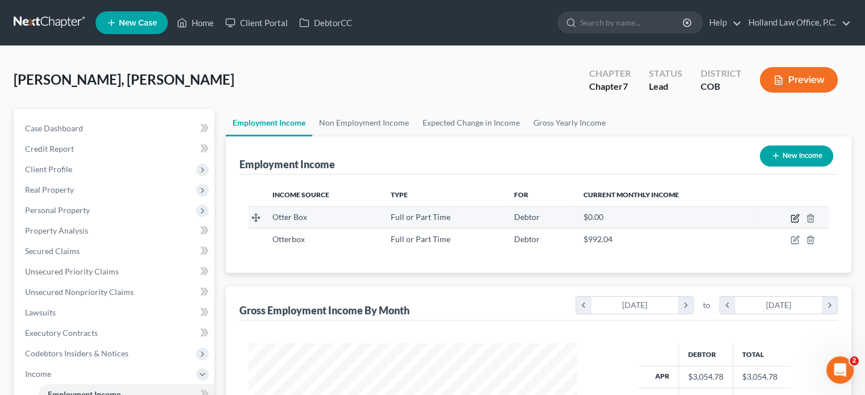
click at [796, 218] on icon "button" at bounding box center [794, 218] width 9 height 9
select select "0"
select select "5"
select select "2"
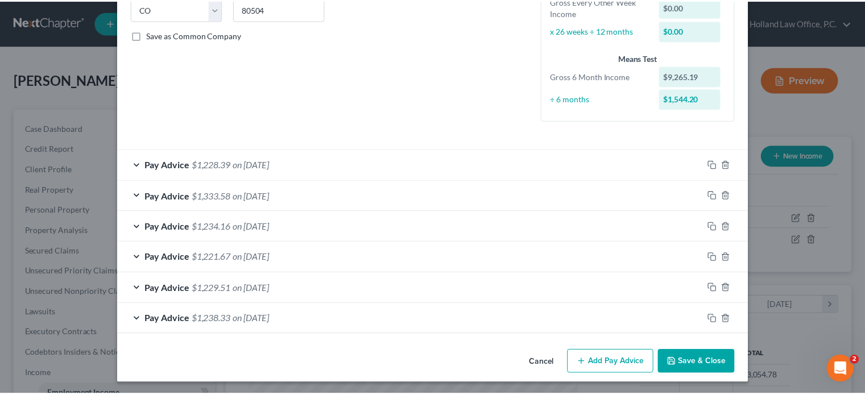
scroll to position [238, 0]
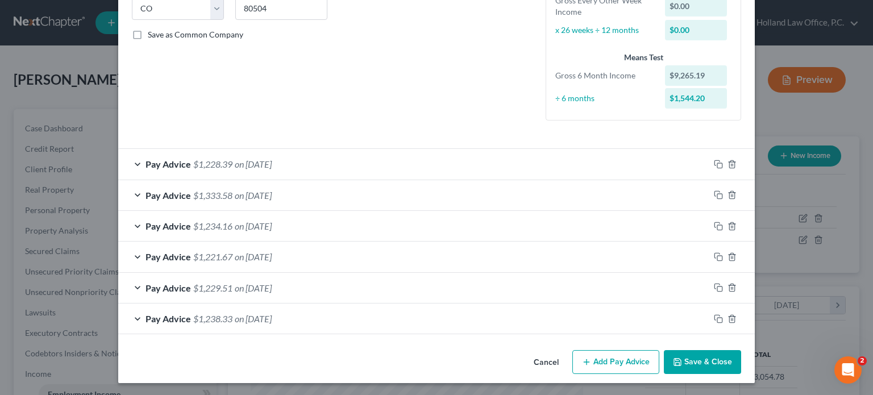
click at [698, 355] on button "Save & Close" at bounding box center [702, 362] width 77 height 24
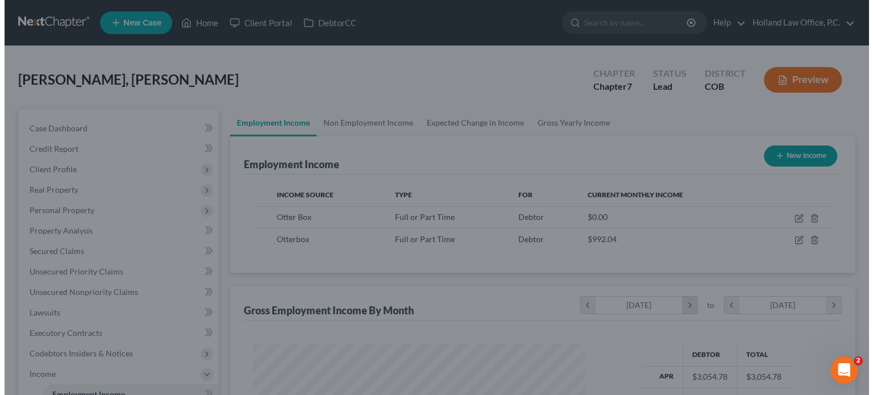
scroll to position [568274, 568125]
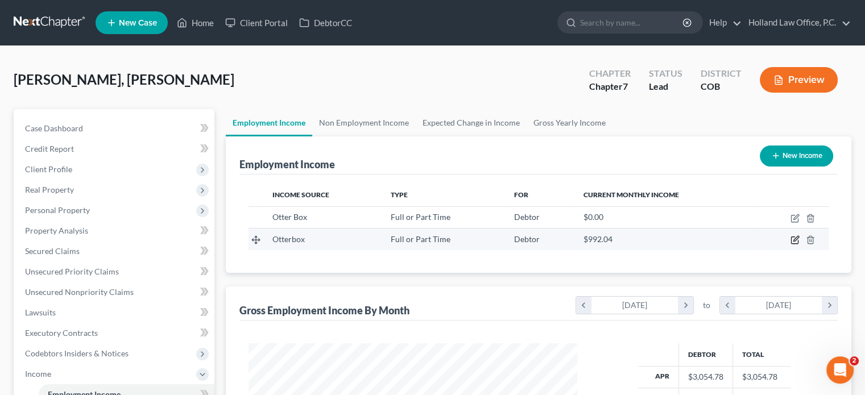
click at [796, 238] on icon "button" at bounding box center [794, 239] width 9 height 9
select select "0"
select select "5"
select select "0"
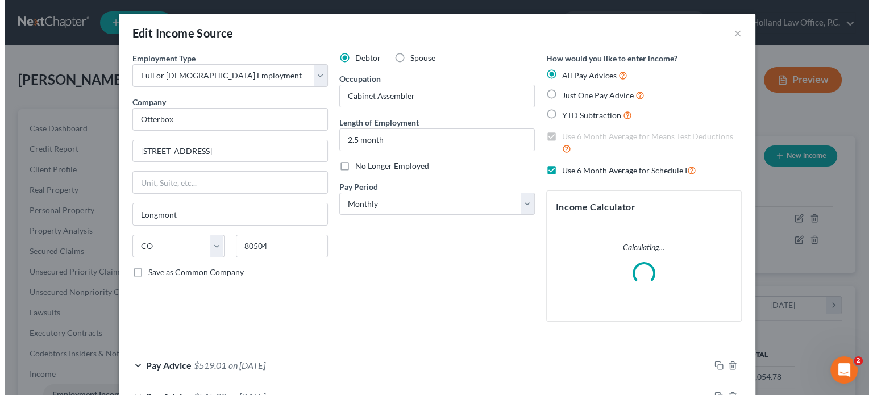
scroll to position [0, 0]
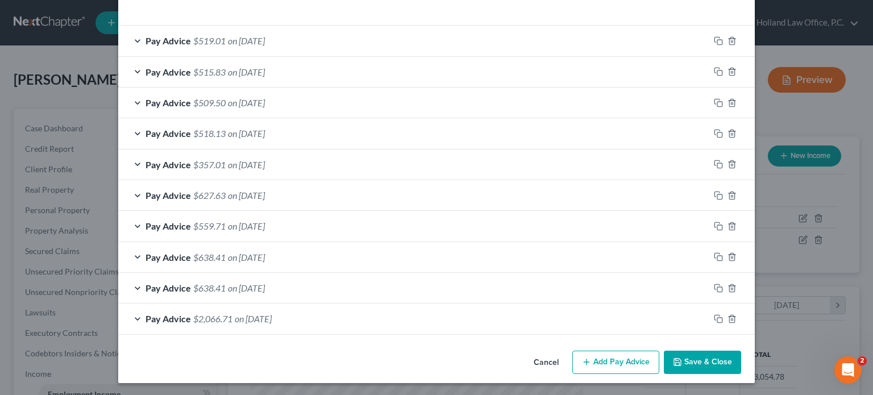
click at [272, 316] on span "on [DATE]" at bounding box center [253, 318] width 37 height 11
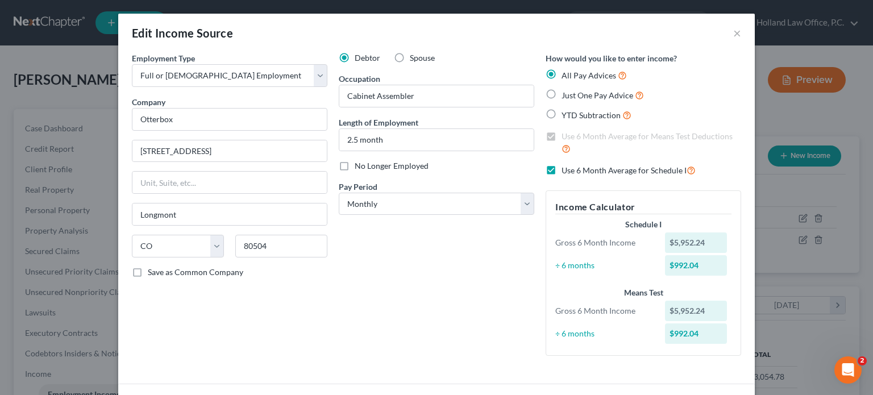
click at [562, 167] on label "Use 6 Month Average for Schedule I" at bounding box center [629, 170] width 134 height 13
click at [566, 167] on input "Use 6 Month Average for Schedule I" at bounding box center [569, 167] width 7 height 7
checkbox input "false"
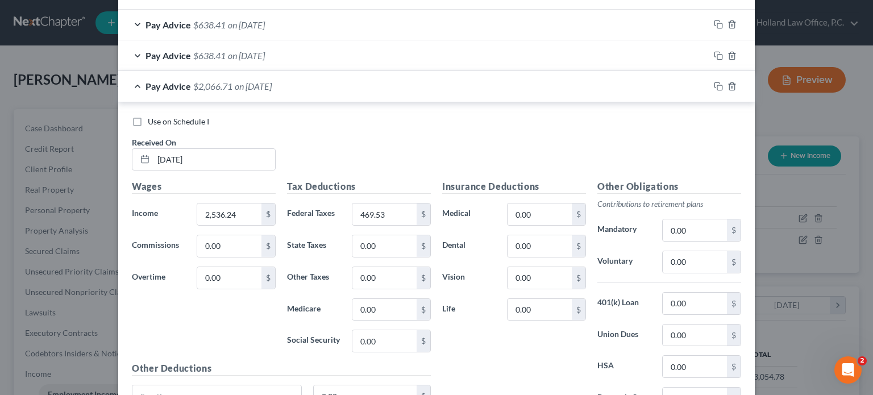
click at [148, 120] on label "Use on Schedule I" at bounding box center [178, 121] width 61 height 11
click at [152, 120] on input "Use on Schedule I" at bounding box center [155, 119] width 7 height 7
checkbox input "true"
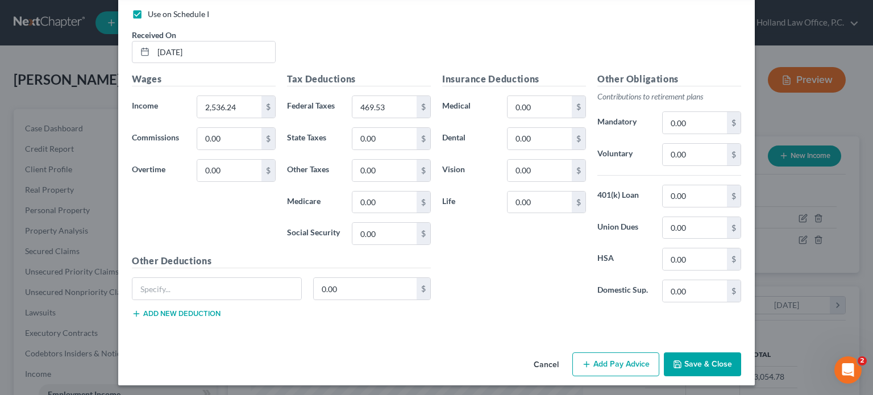
click at [690, 366] on button "Save & Close" at bounding box center [702, 364] width 77 height 24
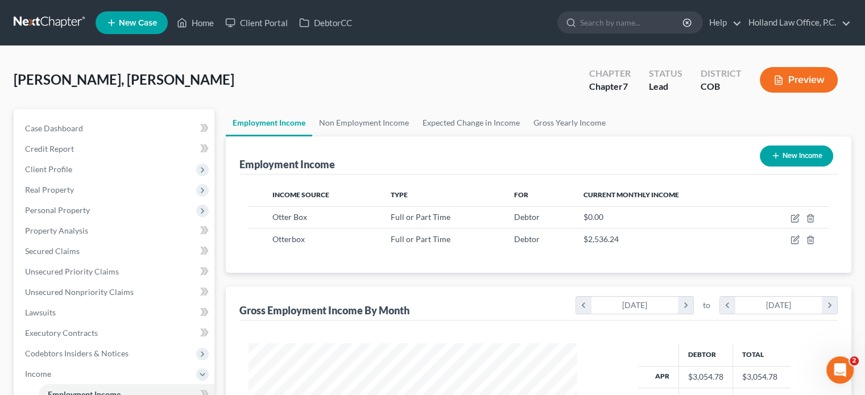
click at [784, 78] on button "Preview" at bounding box center [798, 80] width 78 height 26
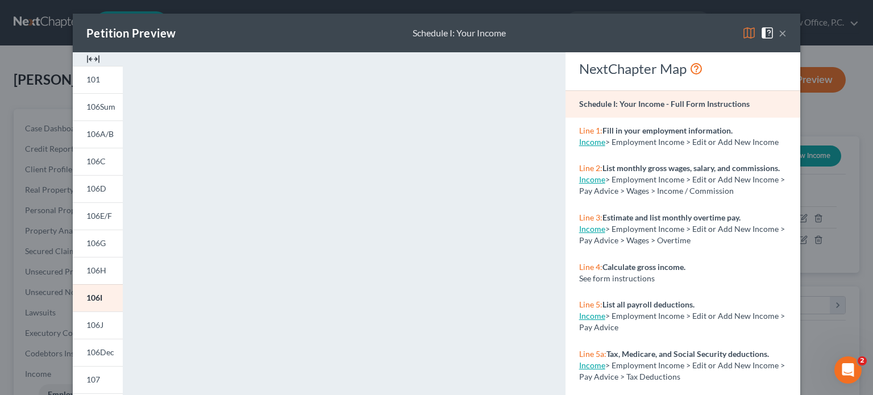
click at [779, 33] on button "×" at bounding box center [783, 33] width 8 height 14
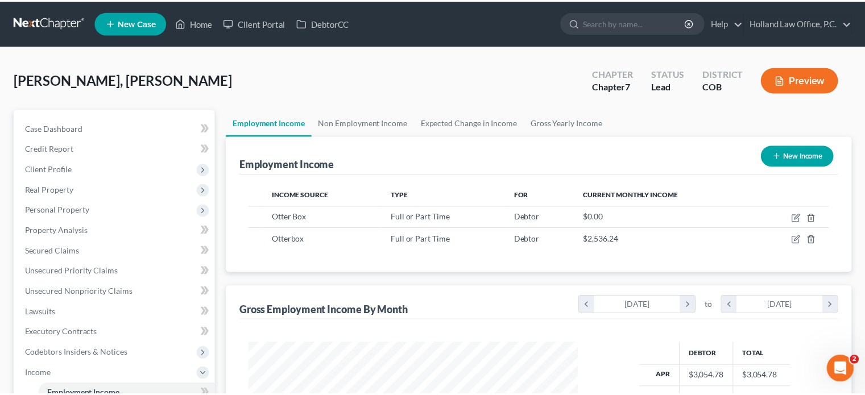
scroll to position [568274, 568125]
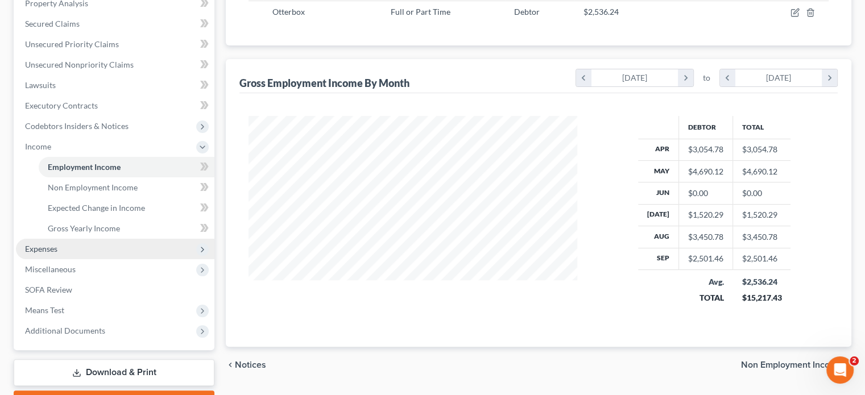
click at [34, 252] on span "Expenses" at bounding box center [41, 249] width 32 height 10
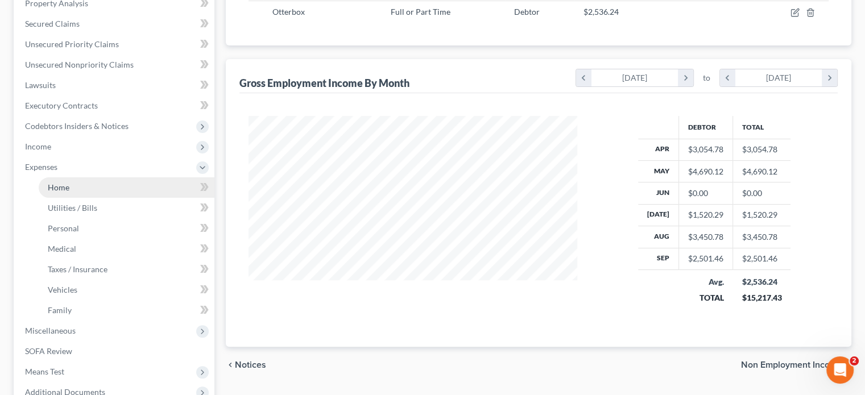
click at [56, 188] on span "Home" at bounding box center [59, 187] width 22 height 10
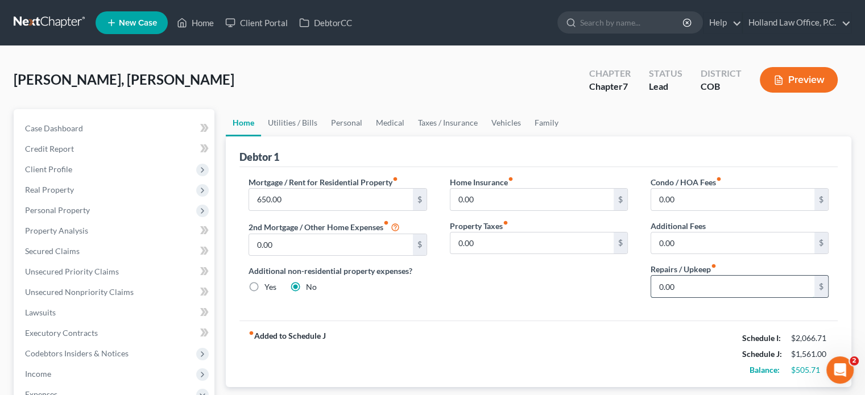
click at [656, 292] on input "0.00" at bounding box center [732, 287] width 163 height 22
click at [657, 289] on input "0.00" at bounding box center [732, 287] width 163 height 22
type input "10.00"
click at [285, 122] on link "Utilities / Bills" at bounding box center [292, 122] width 63 height 27
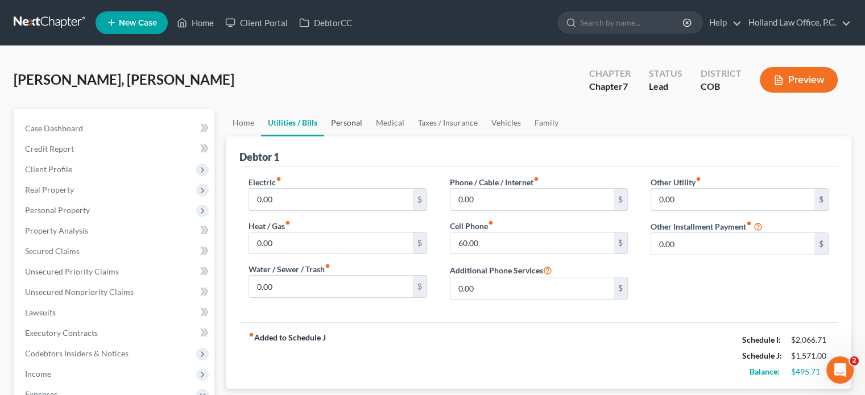
click at [351, 121] on link "Personal" at bounding box center [346, 122] width 45 height 27
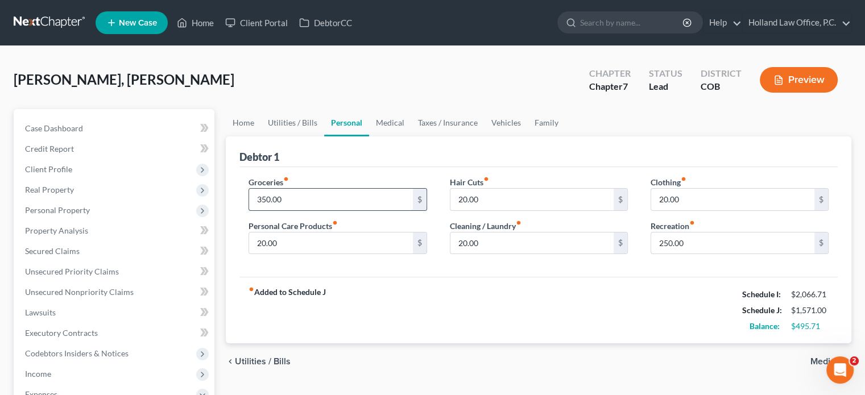
click at [288, 196] on input "350.00" at bounding box center [330, 200] width 163 height 22
type input "550"
click at [282, 238] on input "20.00" at bounding box center [330, 244] width 163 height 22
type input "60"
click at [496, 200] on input "20.00" at bounding box center [531, 200] width 163 height 22
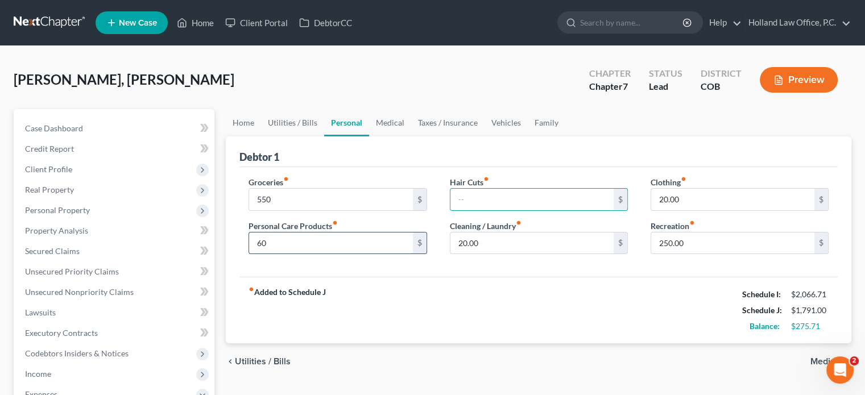
click at [261, 242] on input "60" at bounding box center [330, 244] width 163 height 22
type input "70"
click at [533, 246] on input "20.00" at bounding box center [531, 244] width 163 height 22
click at [687, 200] on input "20.00" at bounding box center [732, 200] width 163 height 22
type input "120"
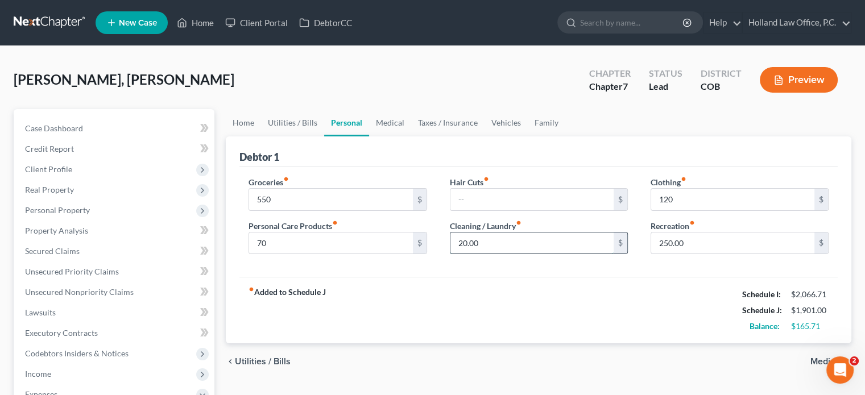
click at [510, 243] on input "20.00" at bounding box center [531, 244] width 163 height 22
click at [667, 244] on input "250.00" at bounding box center [732, 244] width 163 height 22
type input "150.00"
click at [384, 124] on link "Medical" at bounding box center [390, 122] width 42 height 27
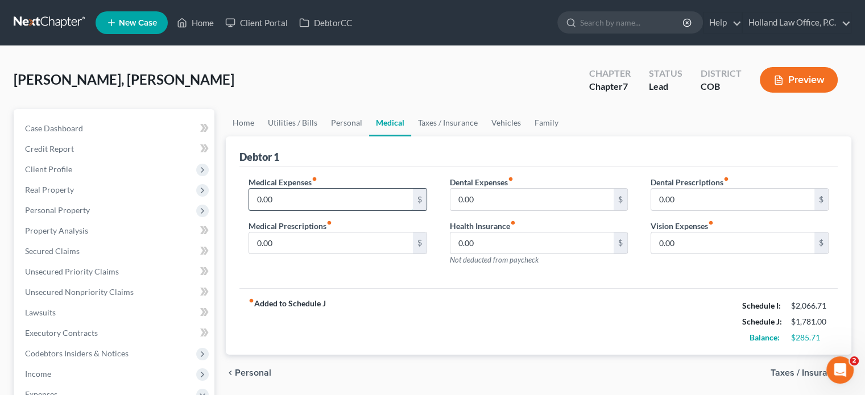
click at [254, 199] on input "0.00" at bounding box center [330, 200] width 163 height 22
click at [248, 193] on div "0.00 $" at bounding box center [337, 199] width 178 height 23
click at [252, 198] on input "0.00" at bounding box center [330, 200] width 163 height 22
type input "60.00"
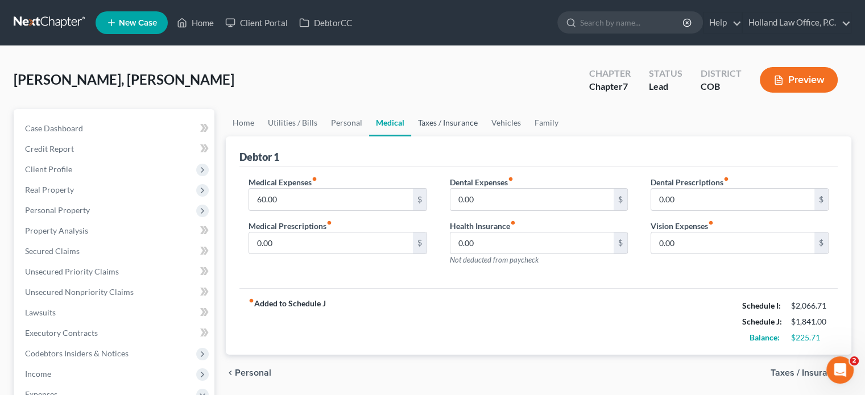
click at [427, 122] on link "Taxes / Insurance" at bounding box center [447, 122] width 73 height 27
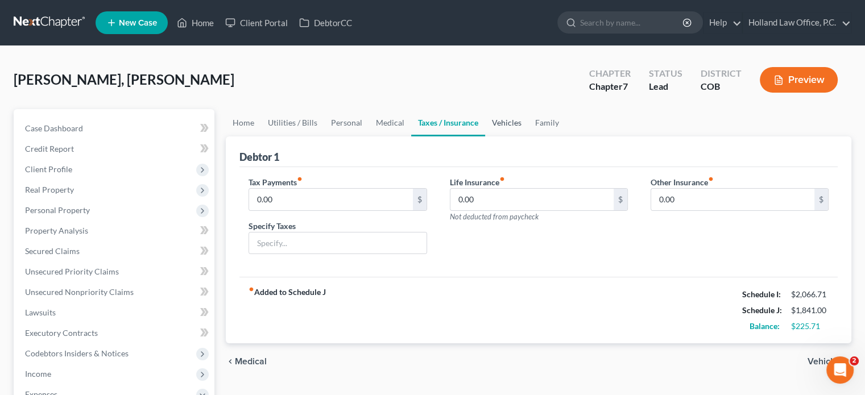
click at [503, 123] on link "Vehicles" at bounding box center [506, 122] width 43 height 27
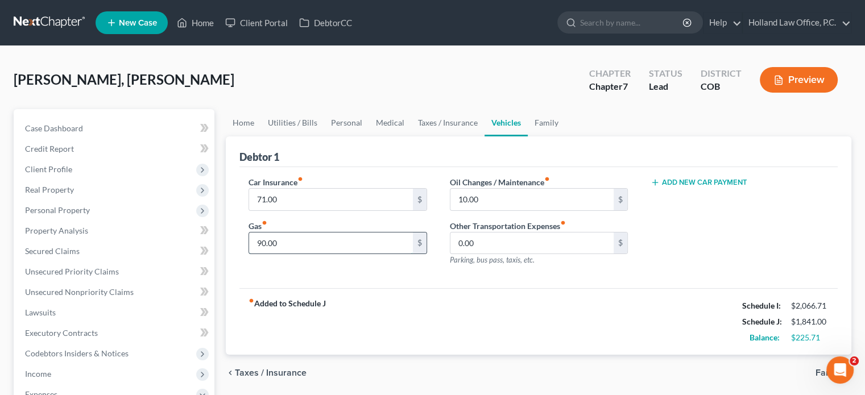
click at [282, 242] on input "90.00" at bounding box center [330, 244] width 163 height 22
type input "200"
click at [482, 197] on input "10.00" at bounding box center [531, 200] width 163 height 22
click at [541, 124] on link "Family" at bounding box center [547, 122] width 38 height 27
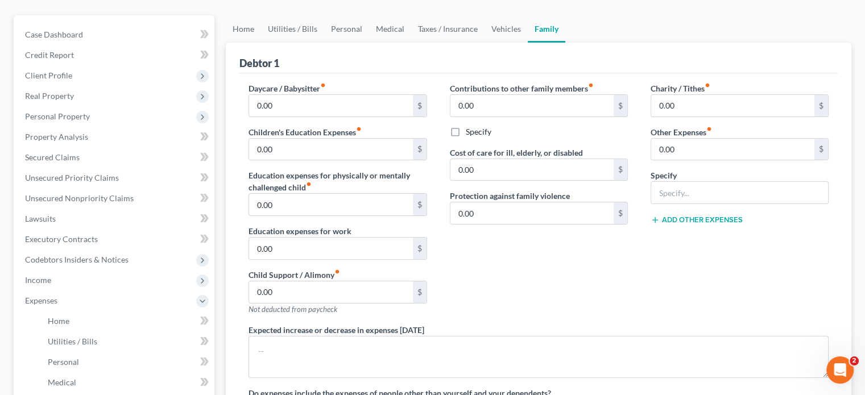
scroll to position [114, 0]
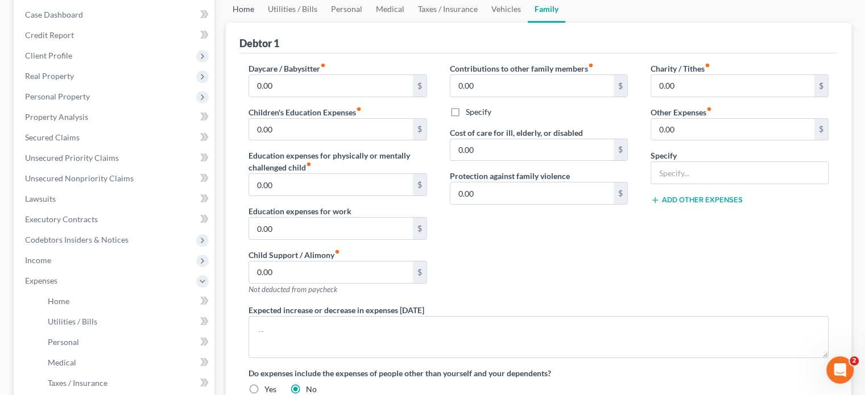
click at [243, 5] on link "Home" at bounding box center [243, 8] width 35 height 27
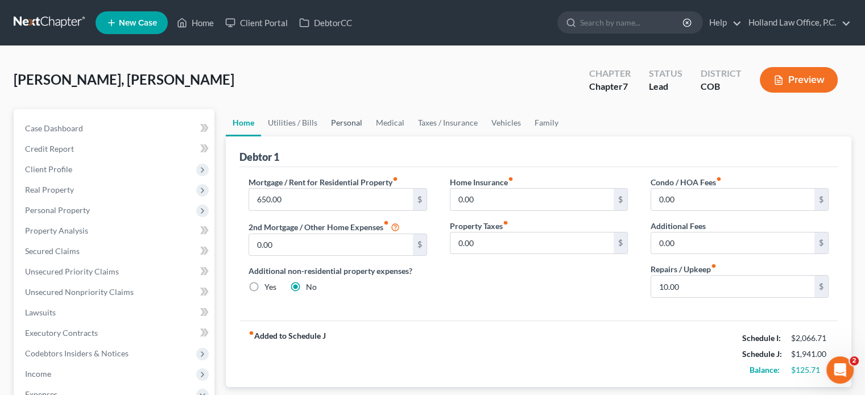
click at [346, 120] on link "Personal" at bounding box center [346, 122] width 45 height 27
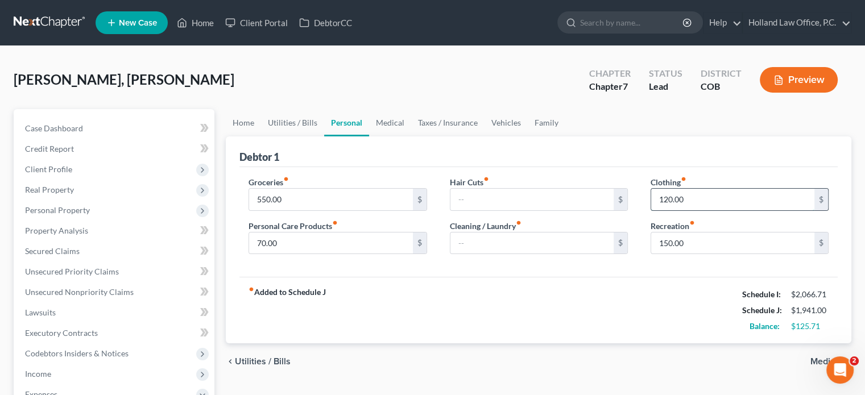
click at [665, 197] on input "120.00" at bounding box center [732, 200] width 163 height 22
click at [667, 198] on input "120.00" at bounding box center [732, 200] width 163 height 22
type input "100.00"
click at [261, 241] on input "70.00" at bounding box center [330, 244] width 163 height 22
click at [261, 242] on input "70.00" at bounding box center [330, 244] width 163 height 22
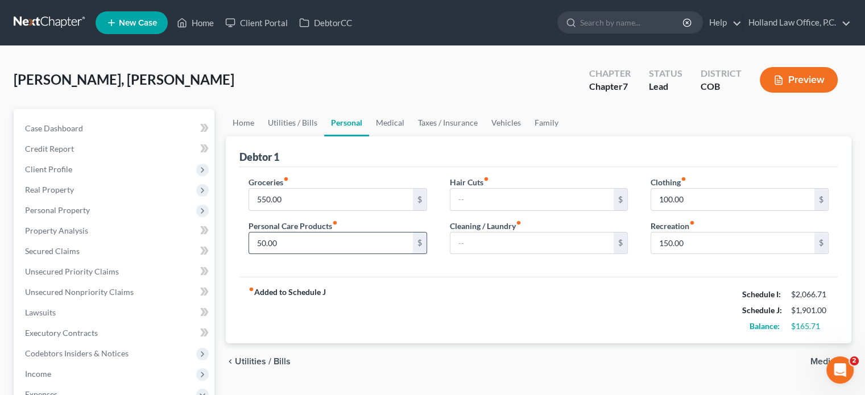
click at [293, 234] on input "50.00" at bounding box center [330, 244] width 163 height 22
type input "50.00"
click at [292, 121] on link "Utilities / Bills" at bounding box center [292, 122] width 63 height 27
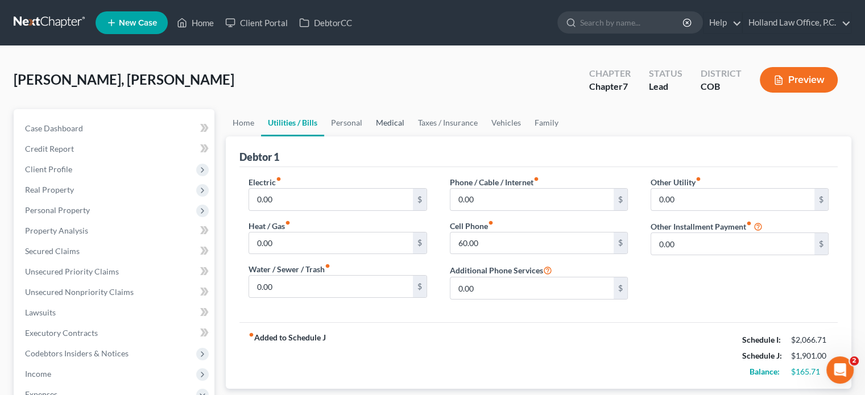
click at [388, 123] on link "Medical" at bounding box center [390, 122] width 42 height 27
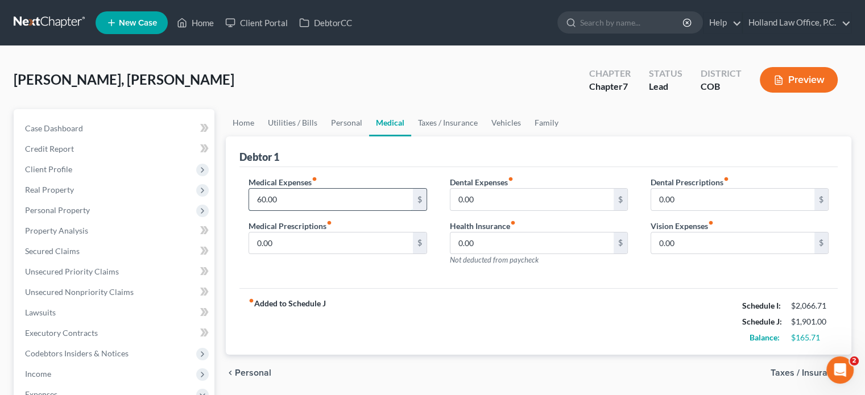
click at [259, 202] on input "60.00" at bounding box center [330, 200] width 163 height 22
click at [259, 198] on input "60.00" at bounding box center [330, 200] width 163 height 22
type input "80.00"
click at [339, 124] on link "Personal" at bounding box center [346, 122] width 45 height 27
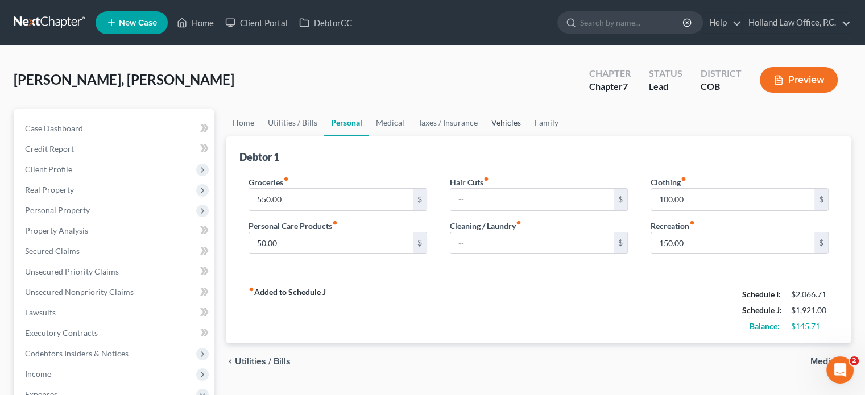
click at [501, 124] on link "Vehicles" at bounding box center [505, 122] width 43 height 27
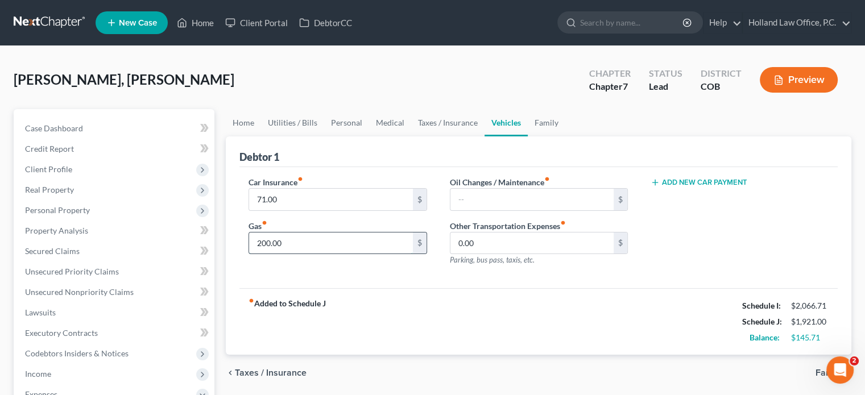
click at [266, 240] on input "200.00" at bounding box center [330, 244] width 163 height 22
type input "220.00"
click at [539, 120] on link "Family" at bounding box center [547, 122] width 38 height 27
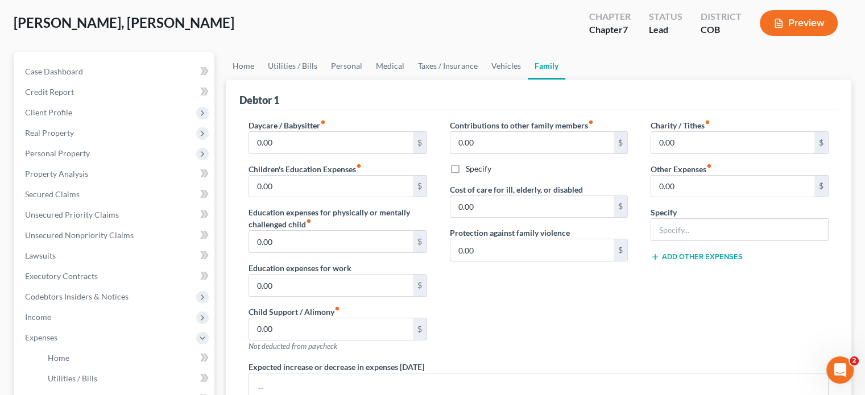
scroll to position [57, 0]
click at [239, 67] on link "Home" at bounding box center [243, 65] width 35 height 27
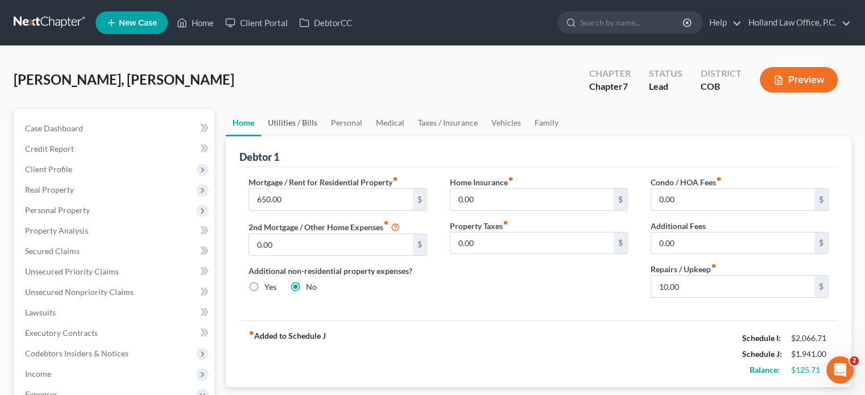
click at [280, 123] on link "Utilities / Bills" at bounding box center [292, 122] width 63 height 27
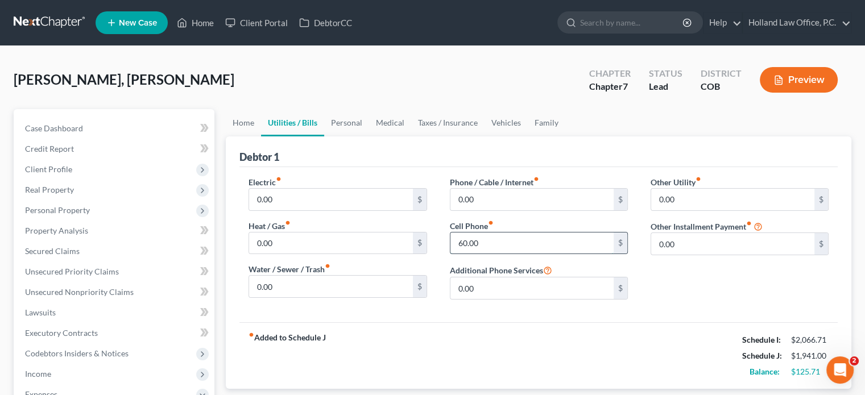
click at [462, 243] on input "60.00" at bounding box center [531, 244] width 163 height 22
type input "80.00"
click at [341, 121] on link "Personal" at bounding box center [346, 122] width 45 height 27
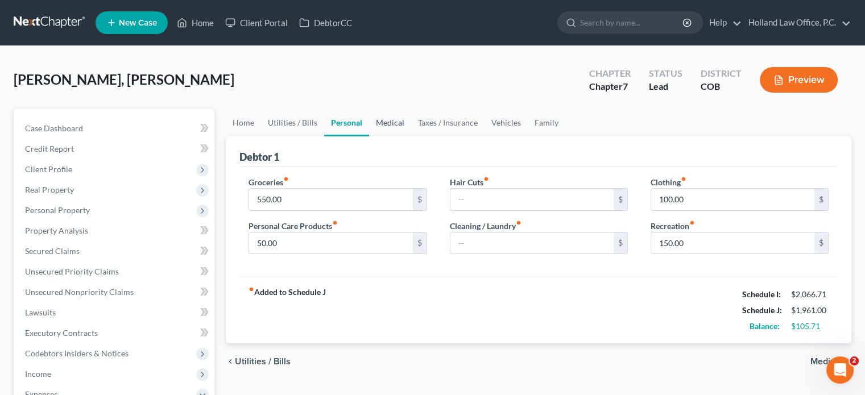
click at [393, 123] on link "Medical" at bounding box center [390, 122] width 42 height 27
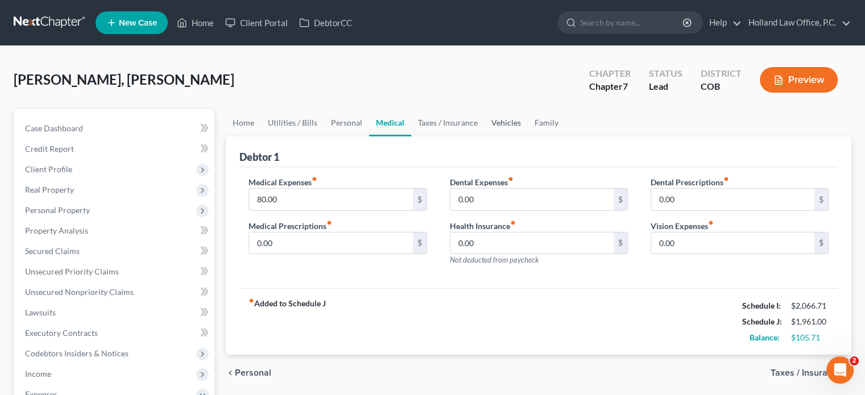
click at [491, 120] on link "Vehicles" at bounding box center [505, 122] width 43 height 27
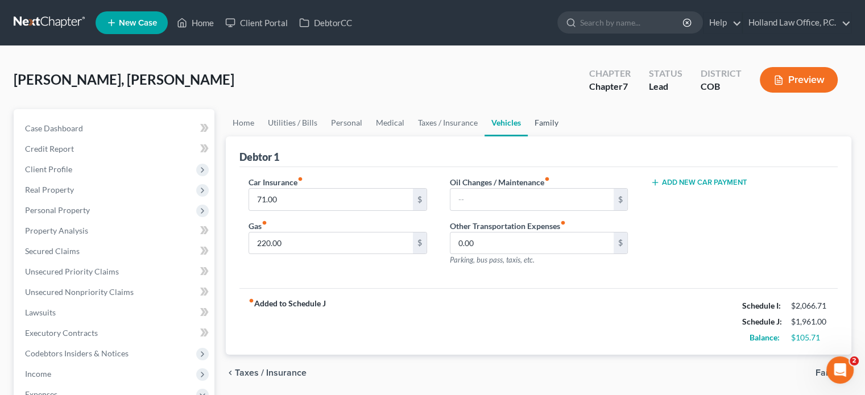
click at [545, 120] on link "Family" at bounding box center [547, 122] width 38 height 27
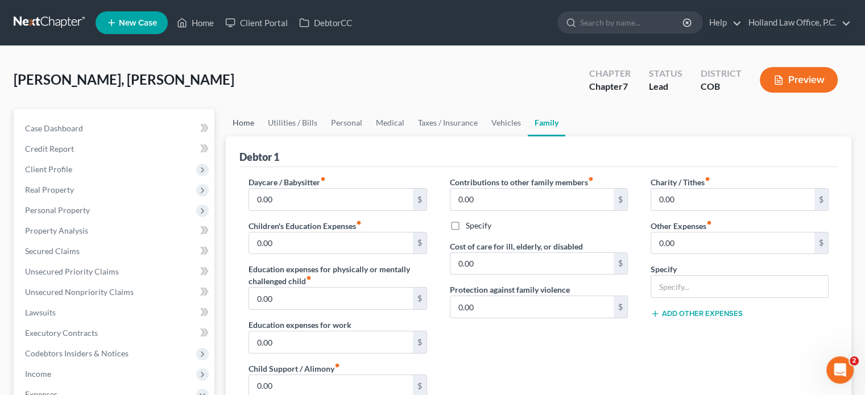
click at [239, 124] on link "Home" at bounding box center [243, 122] width 35 height 27
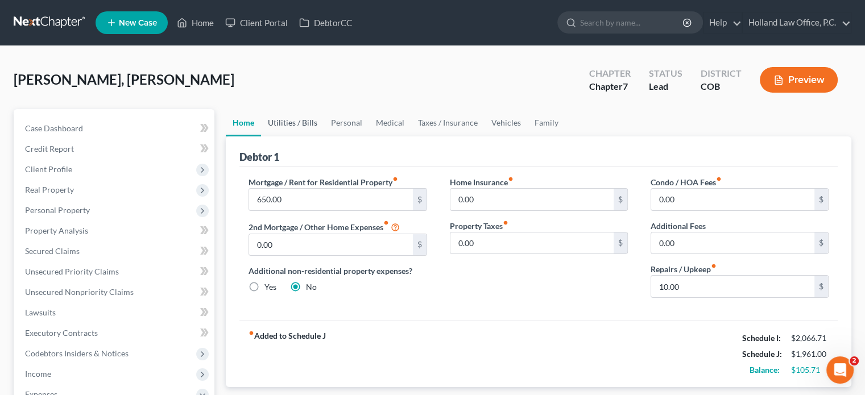
click at [287, 121] on link "Utilities / Bills" at bounding box center [292, 122] width 63 height 27
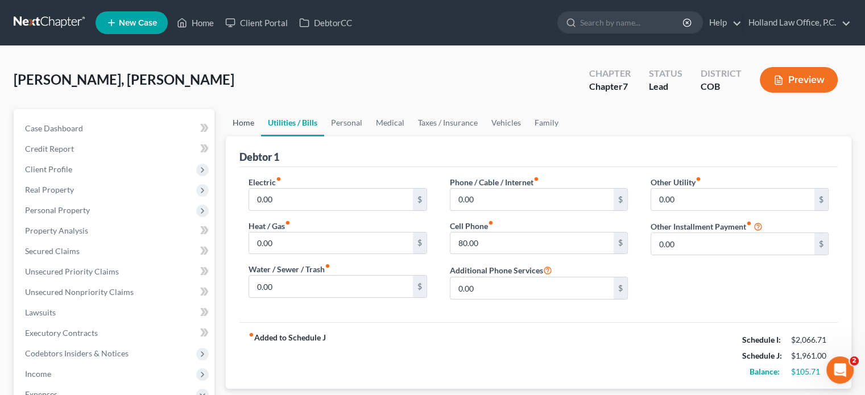
click at [249, 122] on link "Home" at bounding box center [243, 122] width 35 height 27
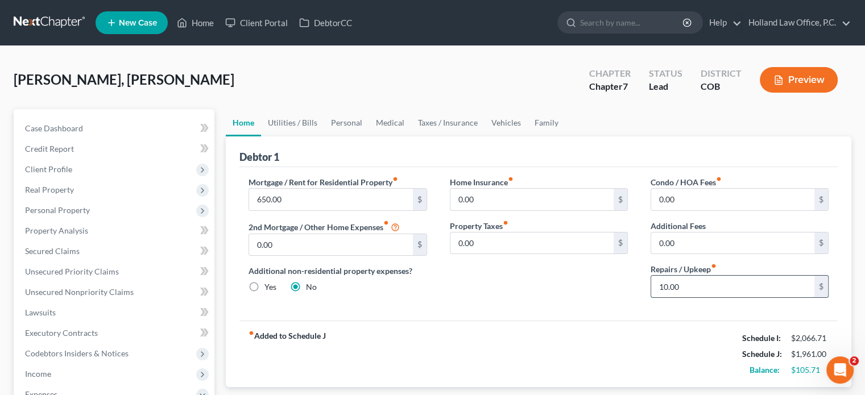
click at [666, 287] on input "10.00" at bounding box center [732, 287] width 163 height 22
type input "15.00"
click at [289, 120] on link "Utilities / Bills" at bounding box center [292, 122] width 63 height 27
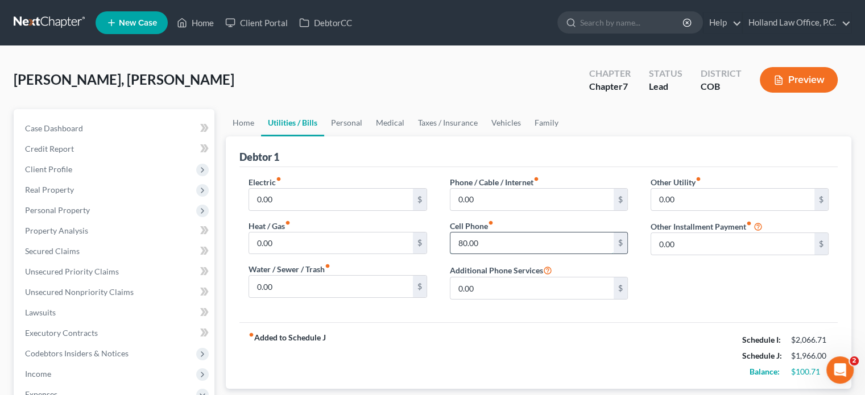
click at [458, 242] on input "80.00" at bounding box center [531, 244] width 163 height 22
click at [475, 243] on input "1,280.00" at bounding box center [531, 244] width 163 height 22
type input "120.00"
click at [356, 121] on link "Personal" at bounding box center [346, 122] width 45 height 27
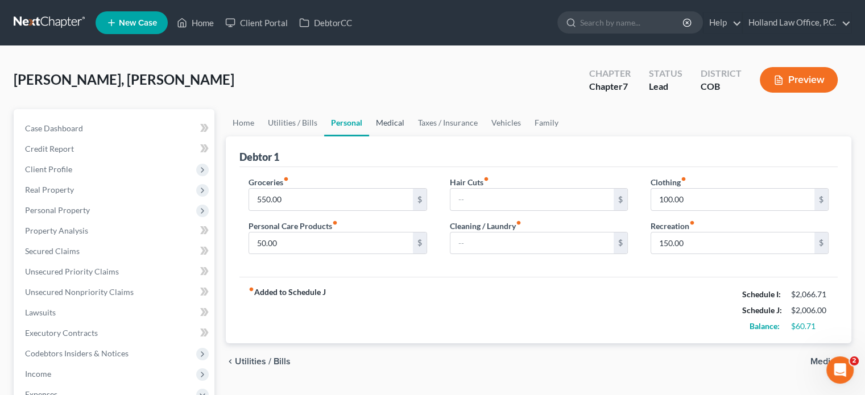
click at [383, 126] on link "Medical" at bounding box center [390, 122] width 42 height 27
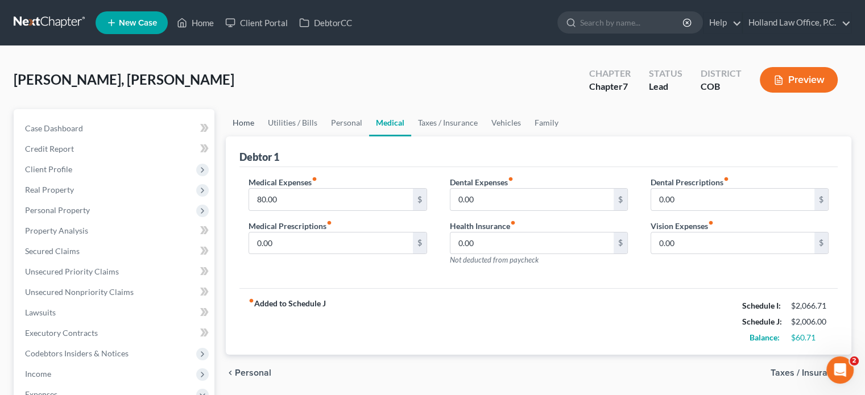
click at [242, 126] on link "Home" at bounding box center [243, 122] width 35 height 27
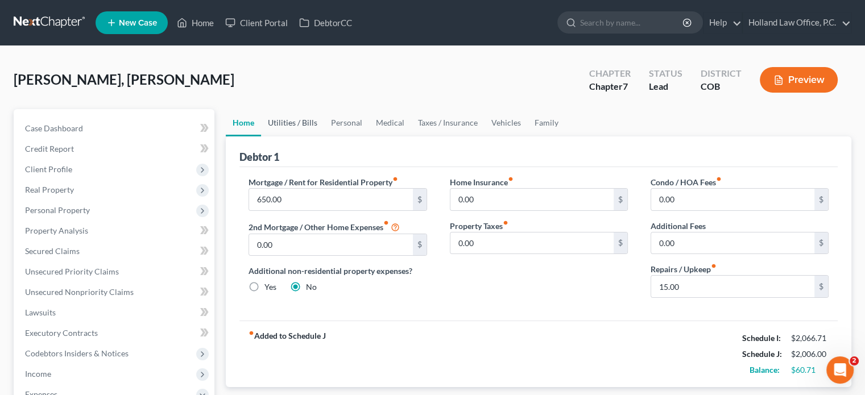
click at [296, 121] on link "Utilities / Bills" at bounding box center [292, 122] width 63 height 27
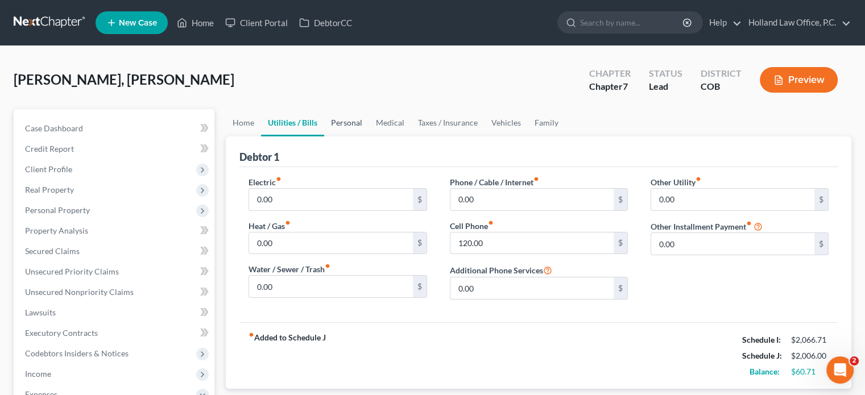
click at [346, 127] on link "Personal" at bounding box center [346, 122] width 45 height 27
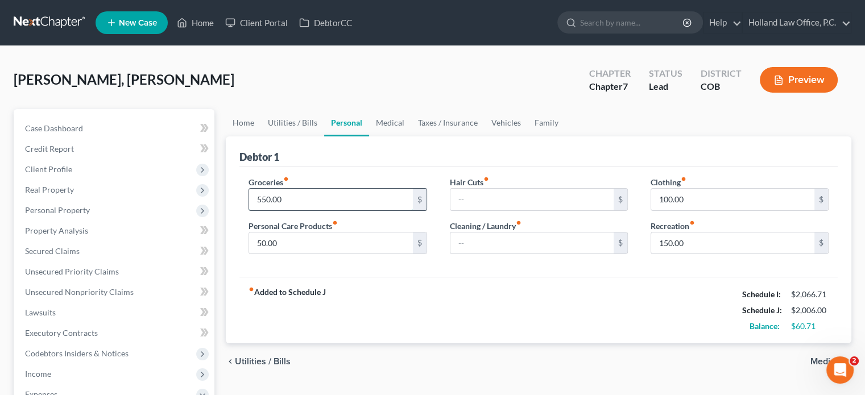
click at [265, 200] on input "550.00" at bounding box center [330, 200] width 163 height 22
type input "580.00"
click at [788, 77] on button "Preview" at bounding box center [798, 80] width 78 height 26
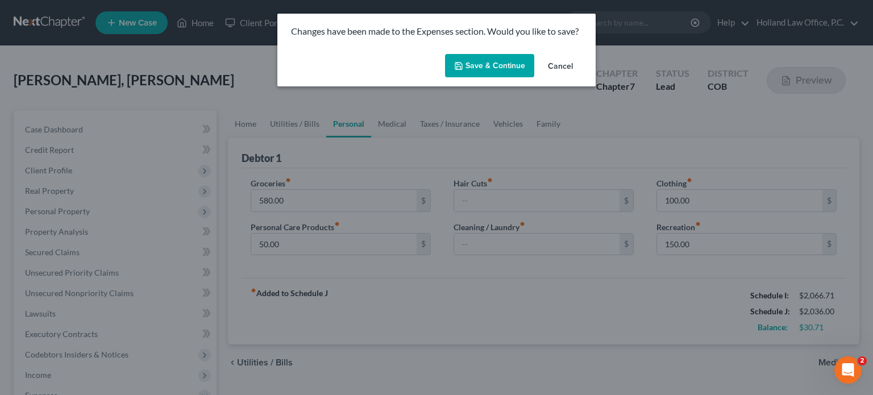
click at [478, 68] on button "Save & Continue" at bounding box center [489, 66] width 89 height 24
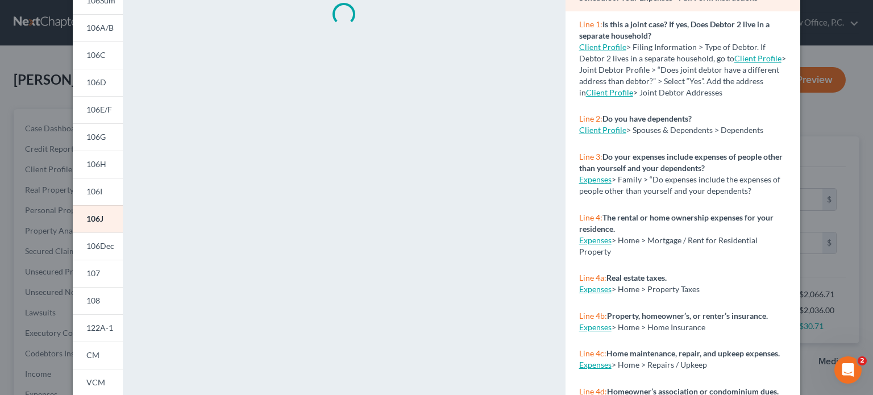
scroll to position [114, 0]
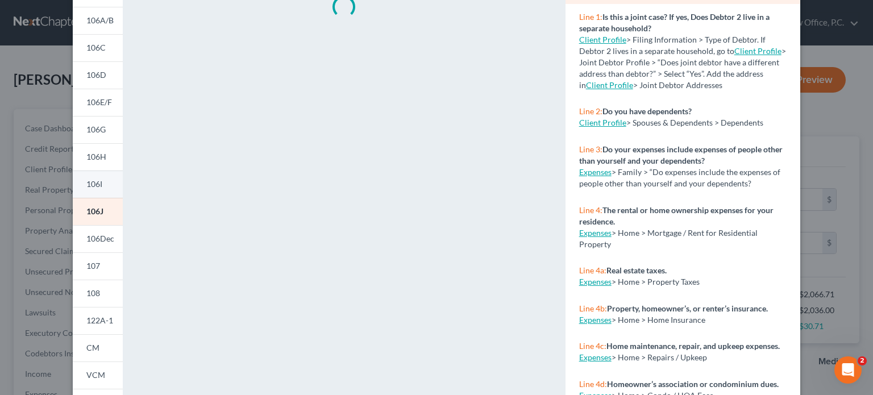
click at [100, 188] on link "106I" at bounding box center [98, 184] width 50 height 27
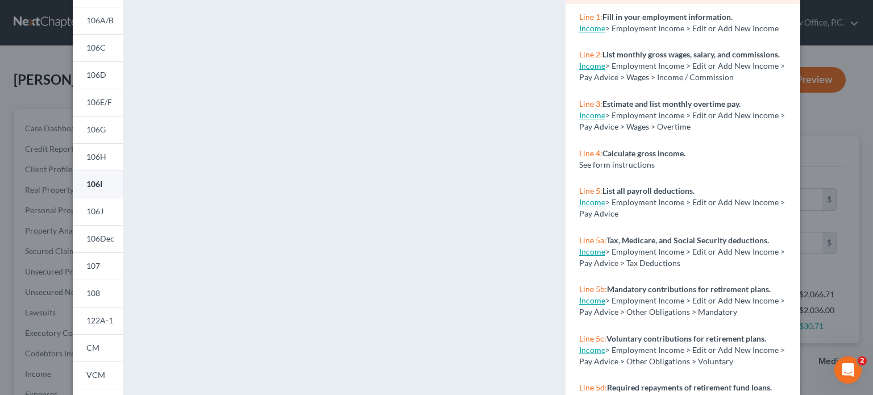
click at [91, 187] on span "106I" at bounding box center [94, 184] width 16 height 10
click at [100, 318] on span "122A-1" at bounding box center [99, 321] width 27 height 10
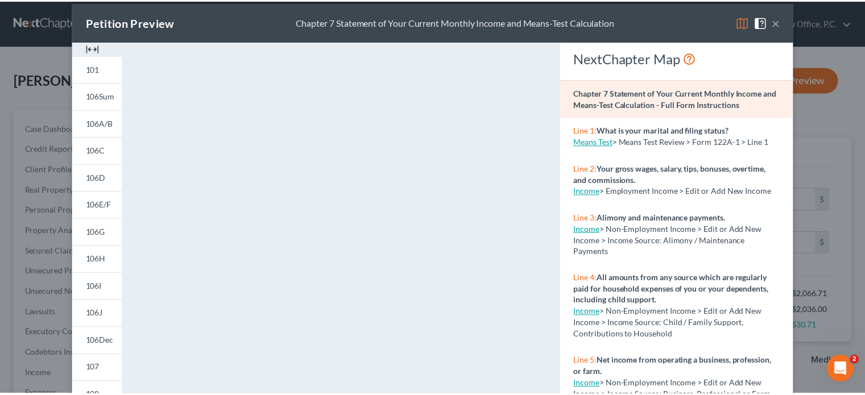
scroll to position [0, 0]
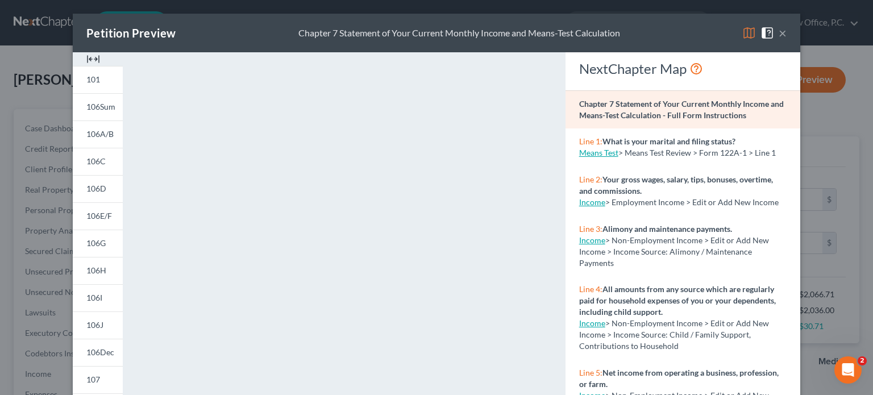
click at [780, 38] on button "×" at bounding box center [783, 33] width 8 height 14
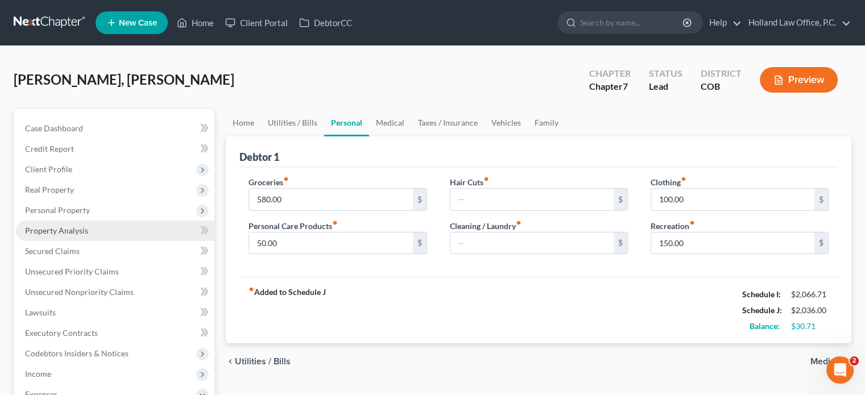
click at [66, 233] on span "Property Analysis" at bounding box center [56, 231] width 63 height 10
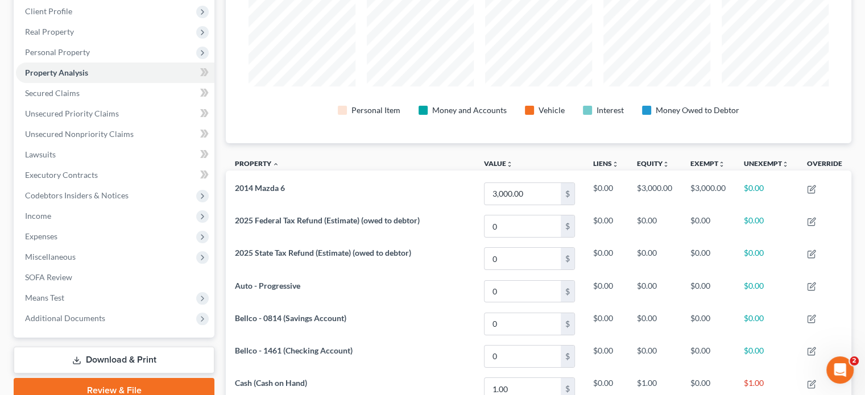
scroll to position [106, 0]
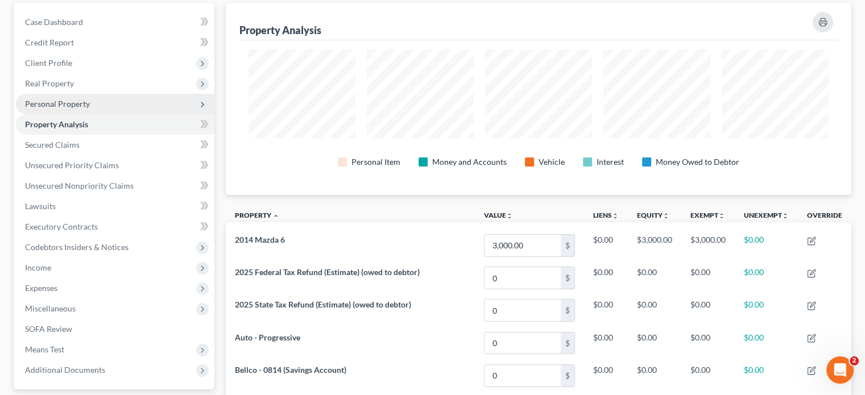
click at [47, 102] on span "Personal Property" at bounding box center [57, 104] width 65 height 10
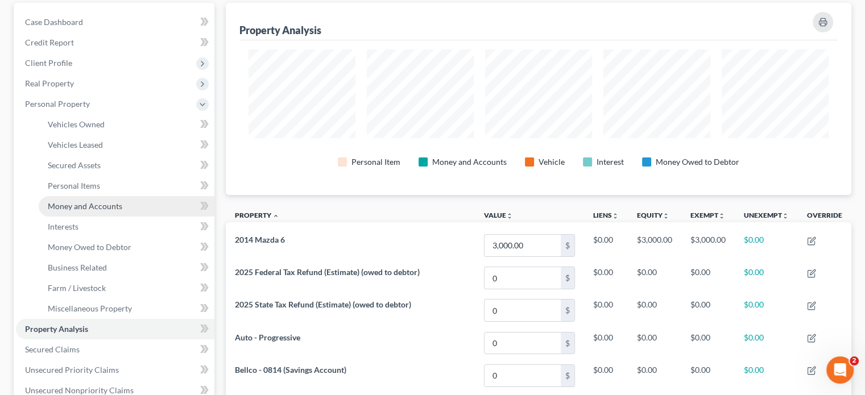
click at [68, 206] on span "Money and Accounts" at bounding box center [85, 206] width 74 height 10
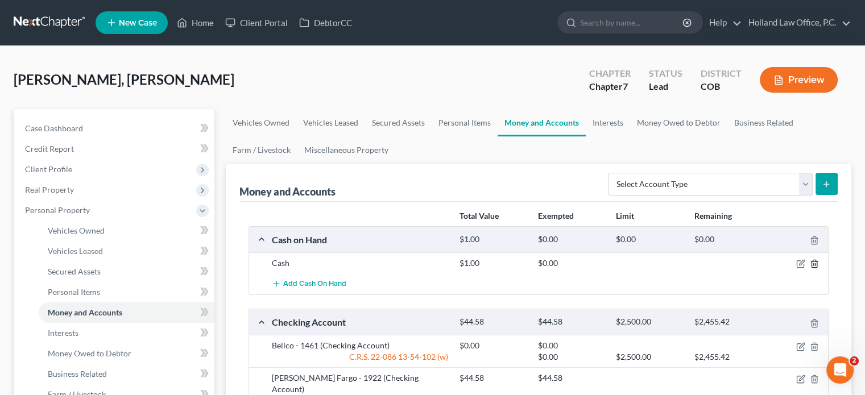
click at [811, 261] on icon "button" at bounding box center [813, 263] width 5 height 7
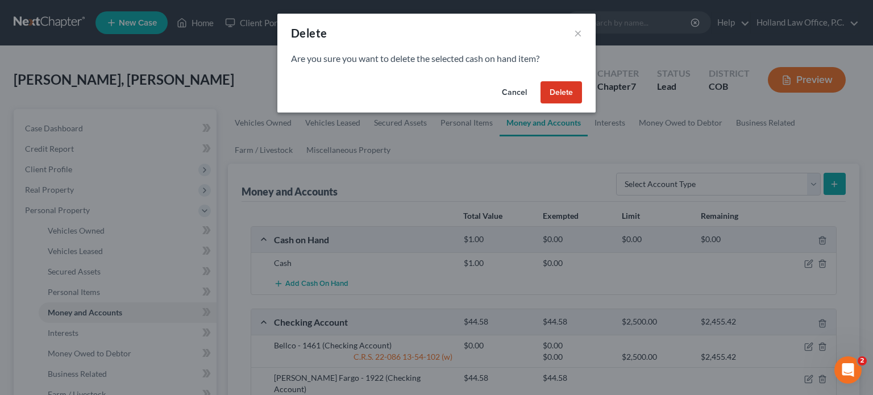
click at [568, 90] on button "Delete" at bounding box center [561, 92] width 41 height 23
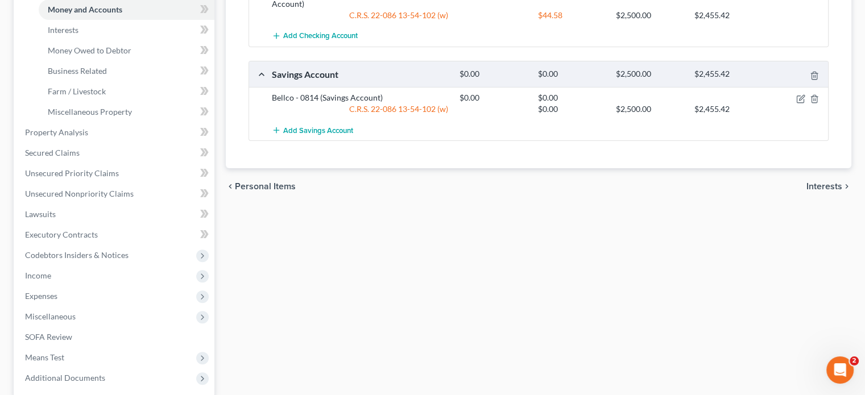
scroll to position [413, 0]
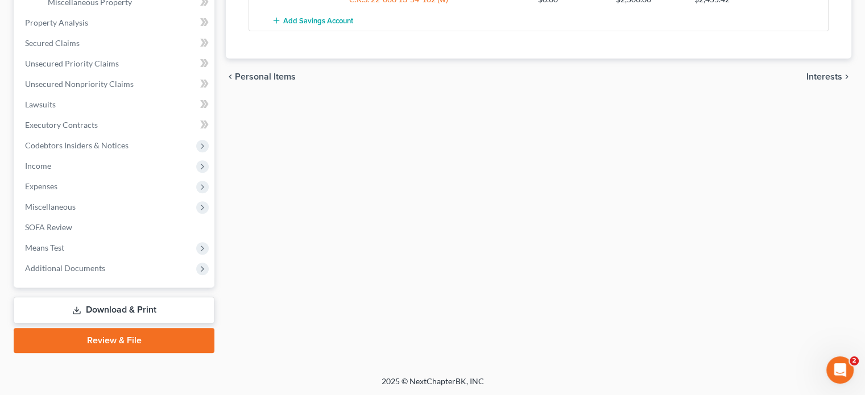
click at [115, 344] on link "Review & File" at bounding box center [114, 340] width 201 height 25
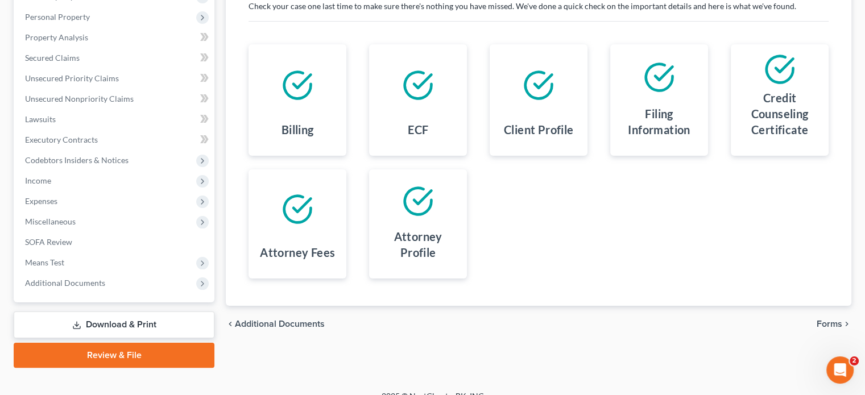
scroll to position [208, 0]
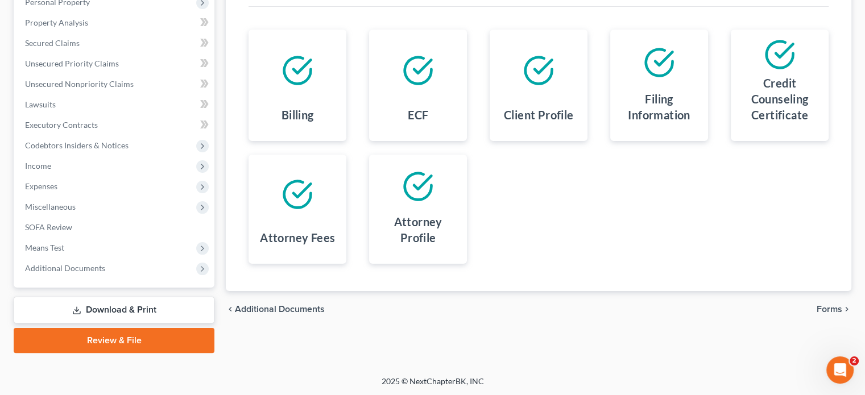
click at [825, 309] on span "Forms" at bounding box center [829, 309] width 26 height 9
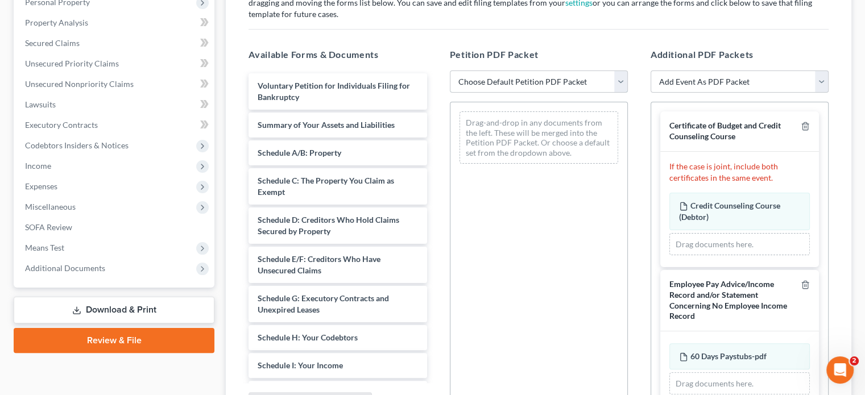
click at [616, 81] on select "Choose Default Petition PDF Packet Emergency Filing (Voluntary Petition and Cre…" at bounding box center [539, 81] width 178 height 23
select select "2"
click at [450, 70] on select "Choose Default Petition PDF Packet Emergency Filing (Voluntary Petition and Cre…" at bounding box center [539, 81] width 178 height 23
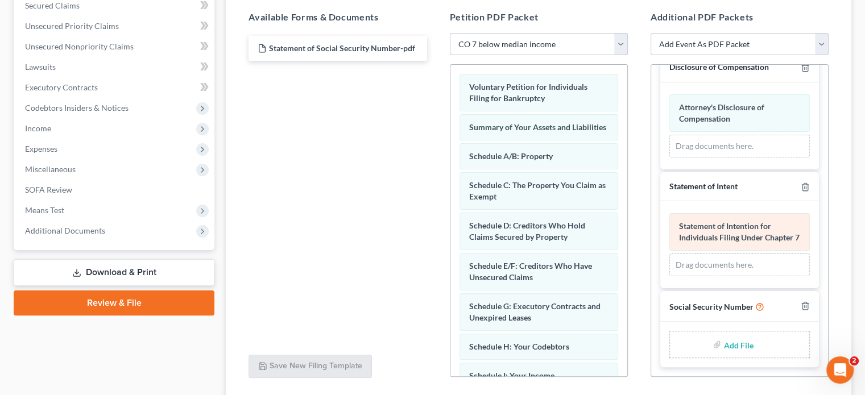
scroll to position [329, 0]
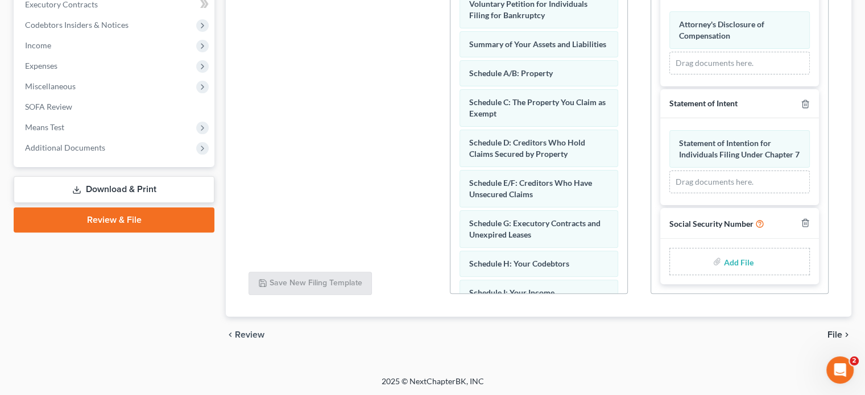
click at [742, 264] on input "file" at bounding box center [736, 261] width 27 height 20
type input "C:\fakepath\ssn [PERSON_NAME].pdf"
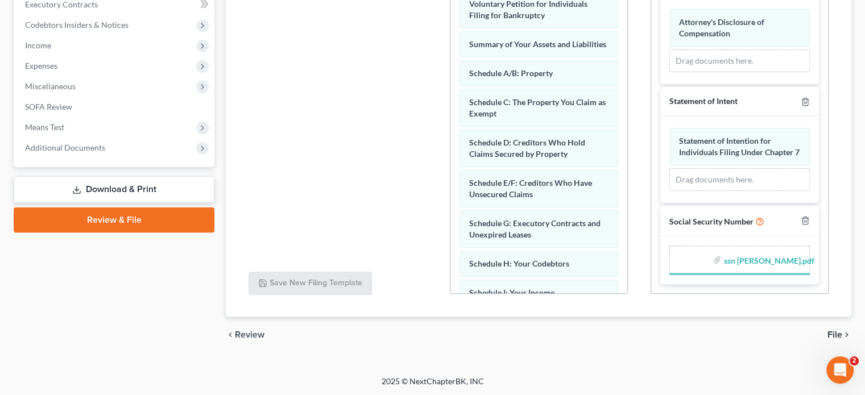
scroll to position [473, 0]
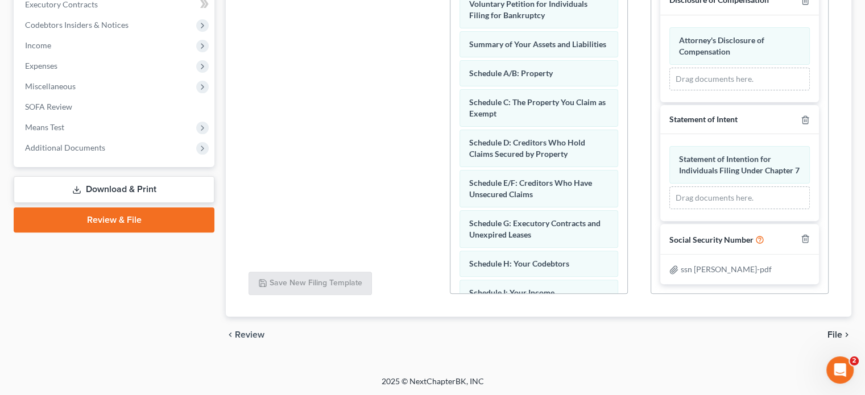
click at [839, 333] on span "File" at bounding box center [834, 334] width 15 height 9
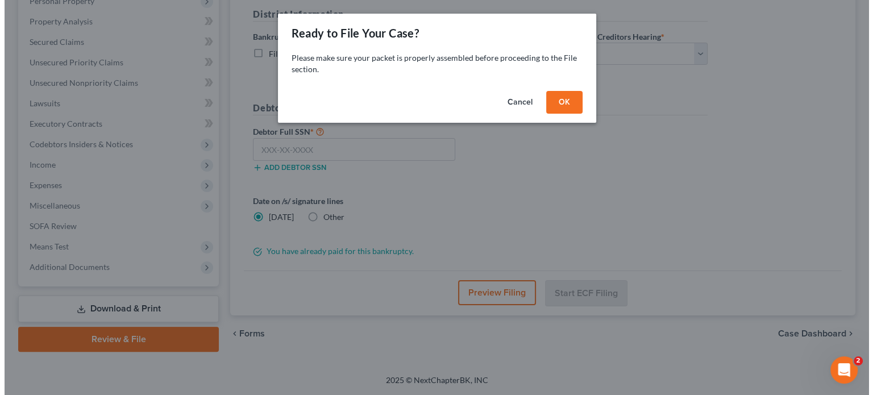
scroll to position [208, 0]
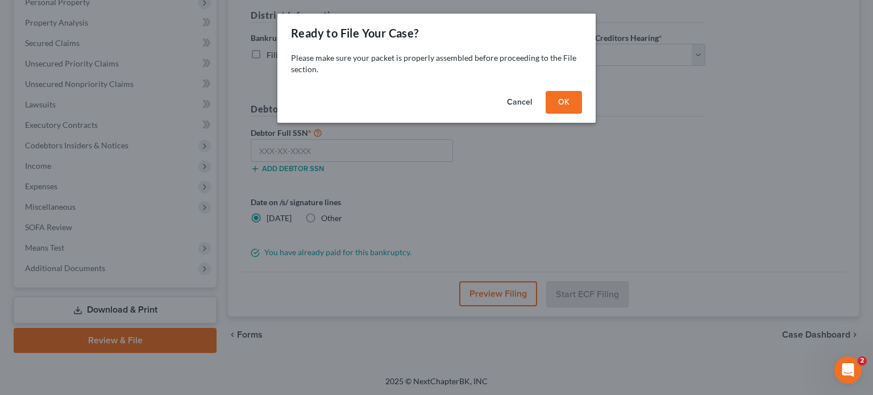
click at [564, 94] on button "OK" at bounding box center [564, 102] width 36 height 23
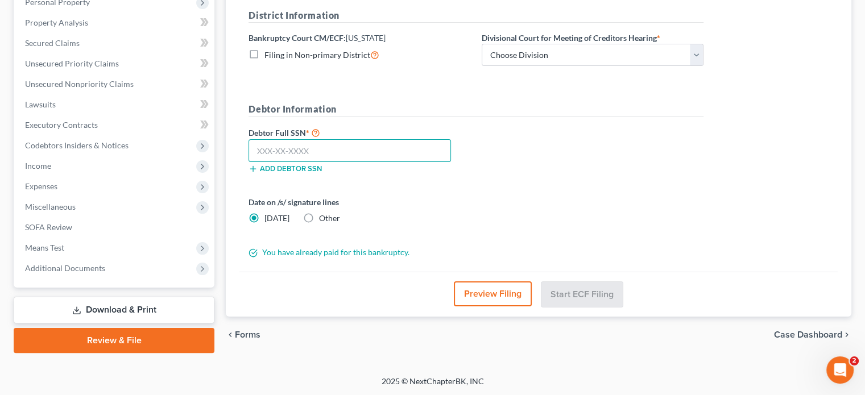
click at [254, 153] on input "text" at bounding box center [349, 150] width 202 height 23
click at [319, 220] on label "Other" at bounding box center [329, 218] width 21 height 11
click at [323, 220] on input "Other" at bounding box center [326, 216] width 7 height 7
radio input "true"
radio input "false"
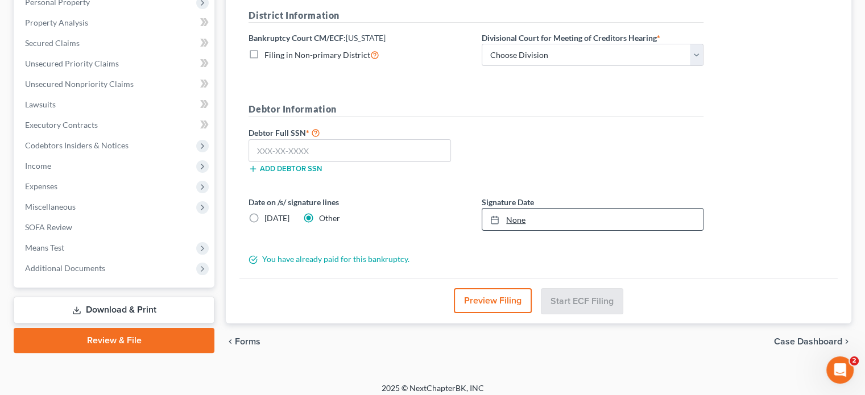
click at [515, 218] on link "None" at bounding box center [592, 220] width 221 height 22
click at [256, 146] on input "text" at bounding box center [349, 150] width 202 height 23
type input "546-91-4783"
click at [695, 54] on select "Choose Division [GEOGRAPHIC_DATA]" at bounding box center [593, 55] width 222 height 23
select select "0"
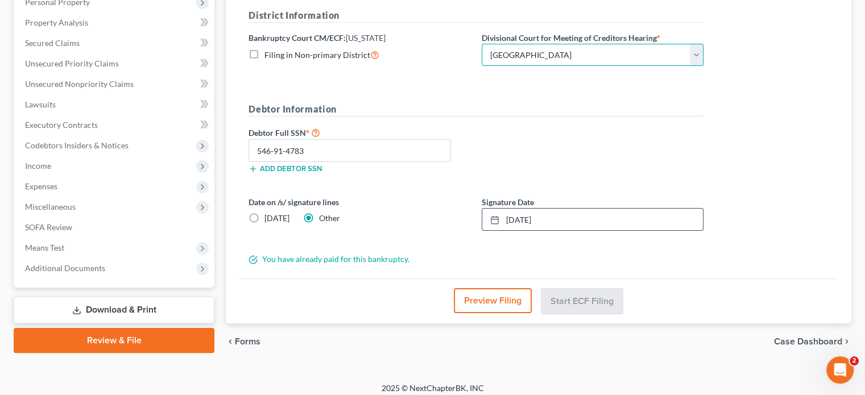
click at [482, 44] on select "Choose Division [GEOGRAPHIC_DATA]" at bounding box center [593, 55] width 222 height 23
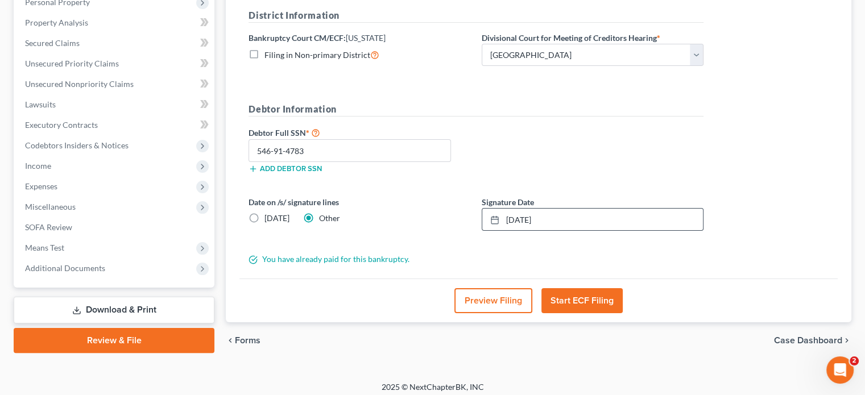
click at [591, 296] on button "Start ECF Filing" at bounding box center [581, 300] width 81 height 25
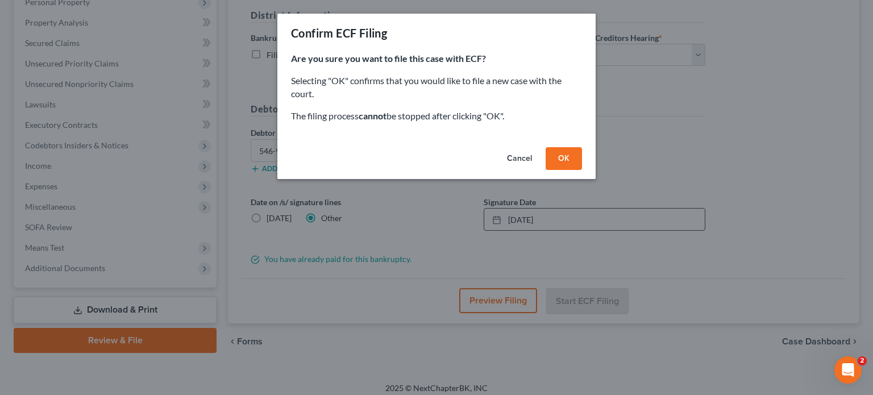
click at [562, 165] on button "OK" at bounding box center [564, 158] width 36 height 23
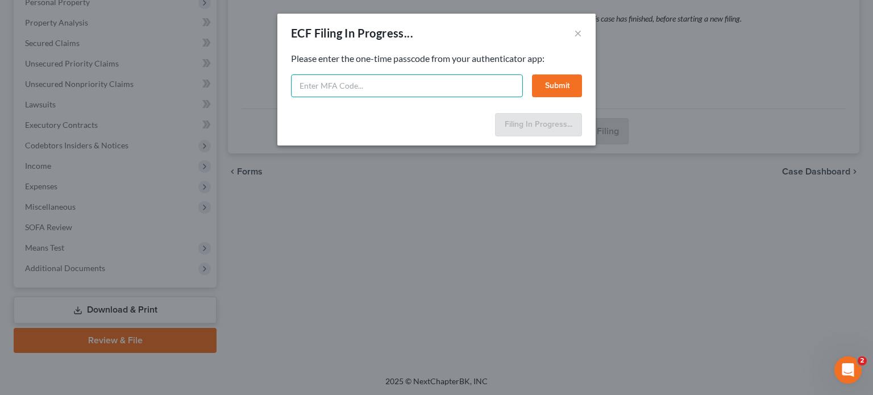
click at [308, 82] on input "text" at bounding box center [407, 85] width 232 height 23
type input "2"
type input "097219"
click at [558, 85] on button "Submit" at bounding box center [557, 85] width 50 height 23
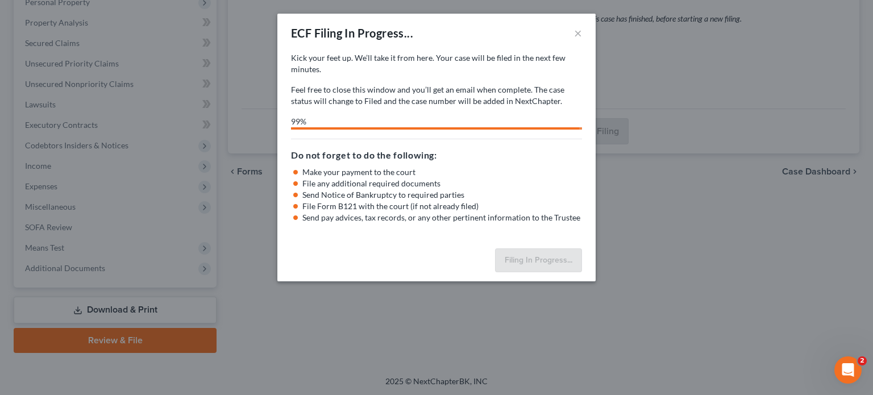
select select "0"
